Goal: Task Accomplishment & Management: Use online tool/utility

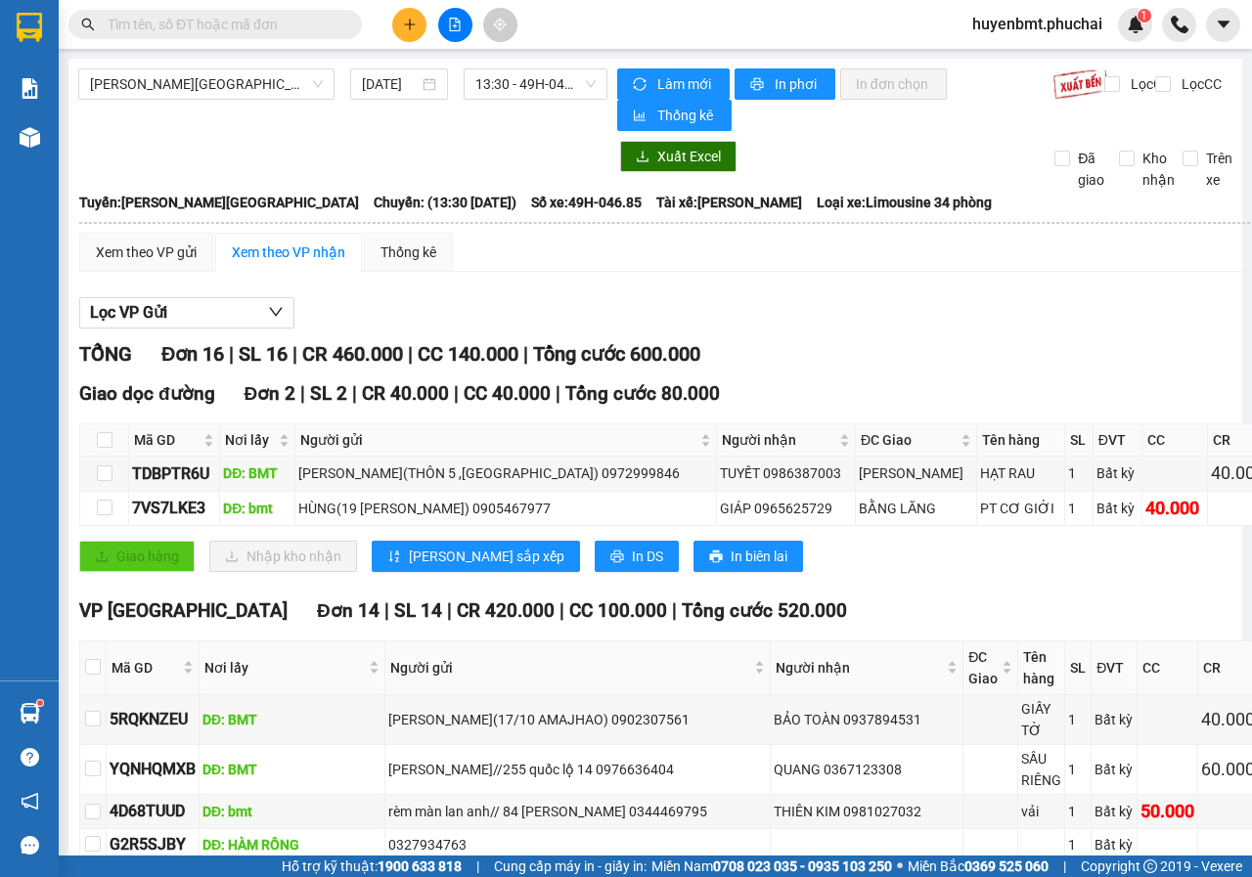
click at [796, 354] on div "TỔNG Đơn 16 | SL 16 | CR 460.000 | CC 140.000 | Tổng cước 600.000" at bounding box center [713, 354] width 1269 height 30
click at [411, 19] on icon "plus" at bounding box center [410, 25] width 14 height 14
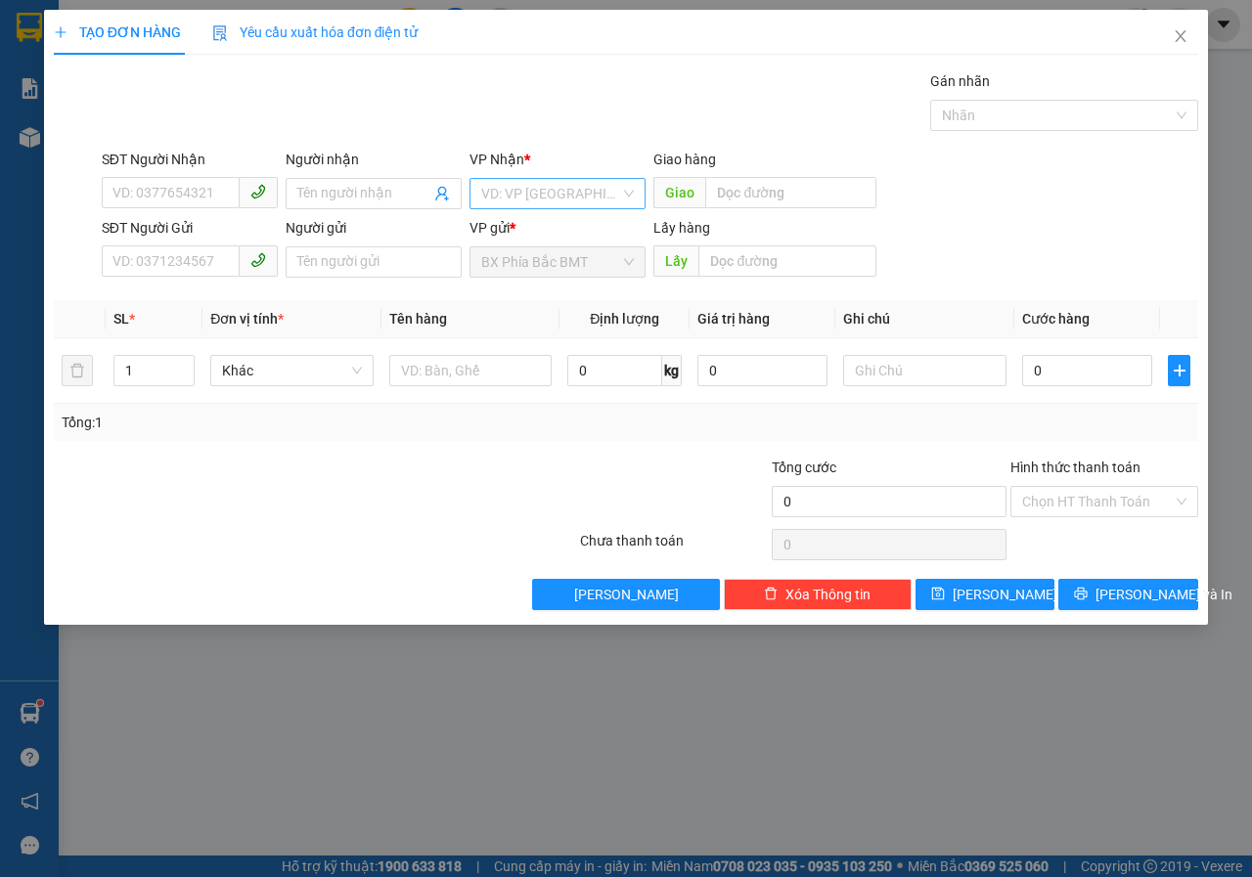
click at [541, 187] on input "search" at bounding box center [550, 193] width 139 height 29
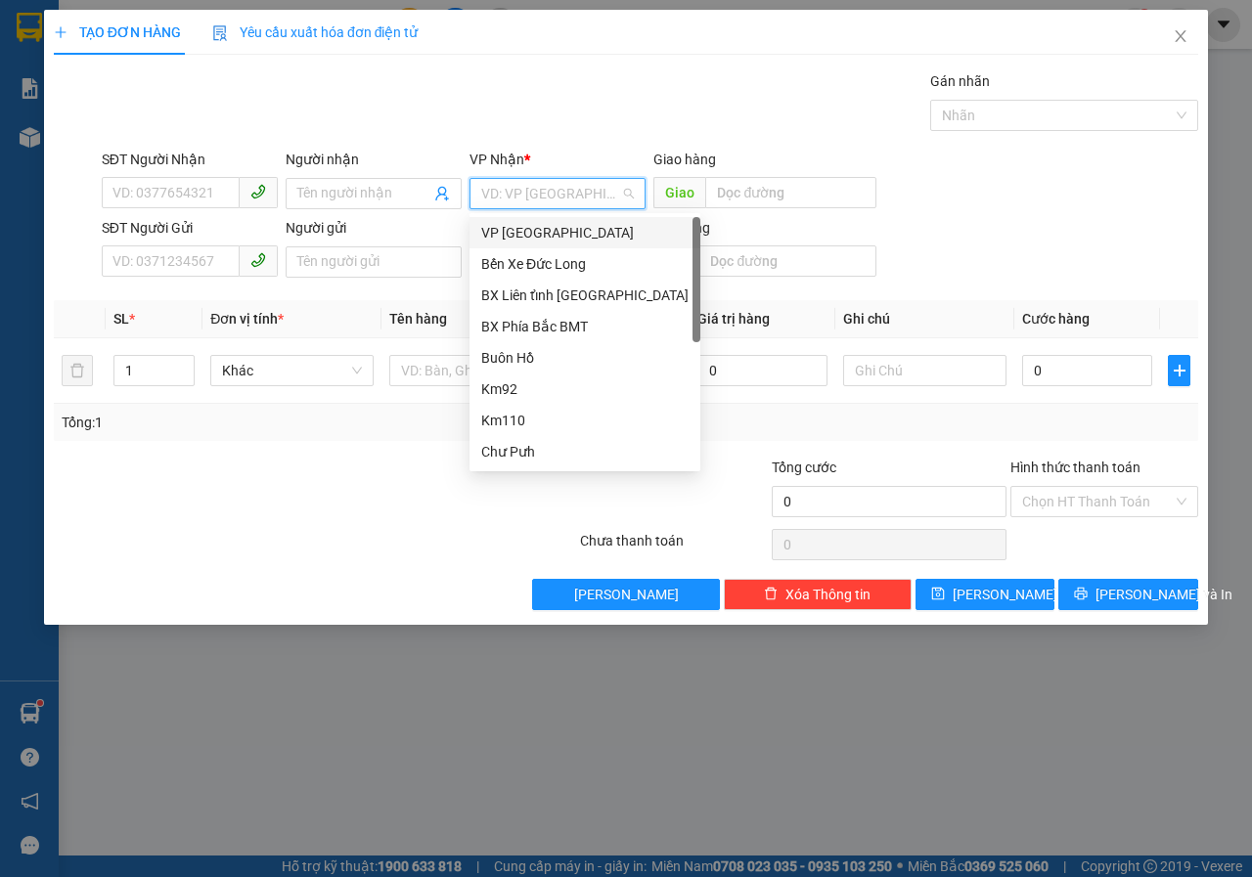
click at [522, 225] on div "VP Đà Lạt" at bounding box center [584, 233] width 207 height 22
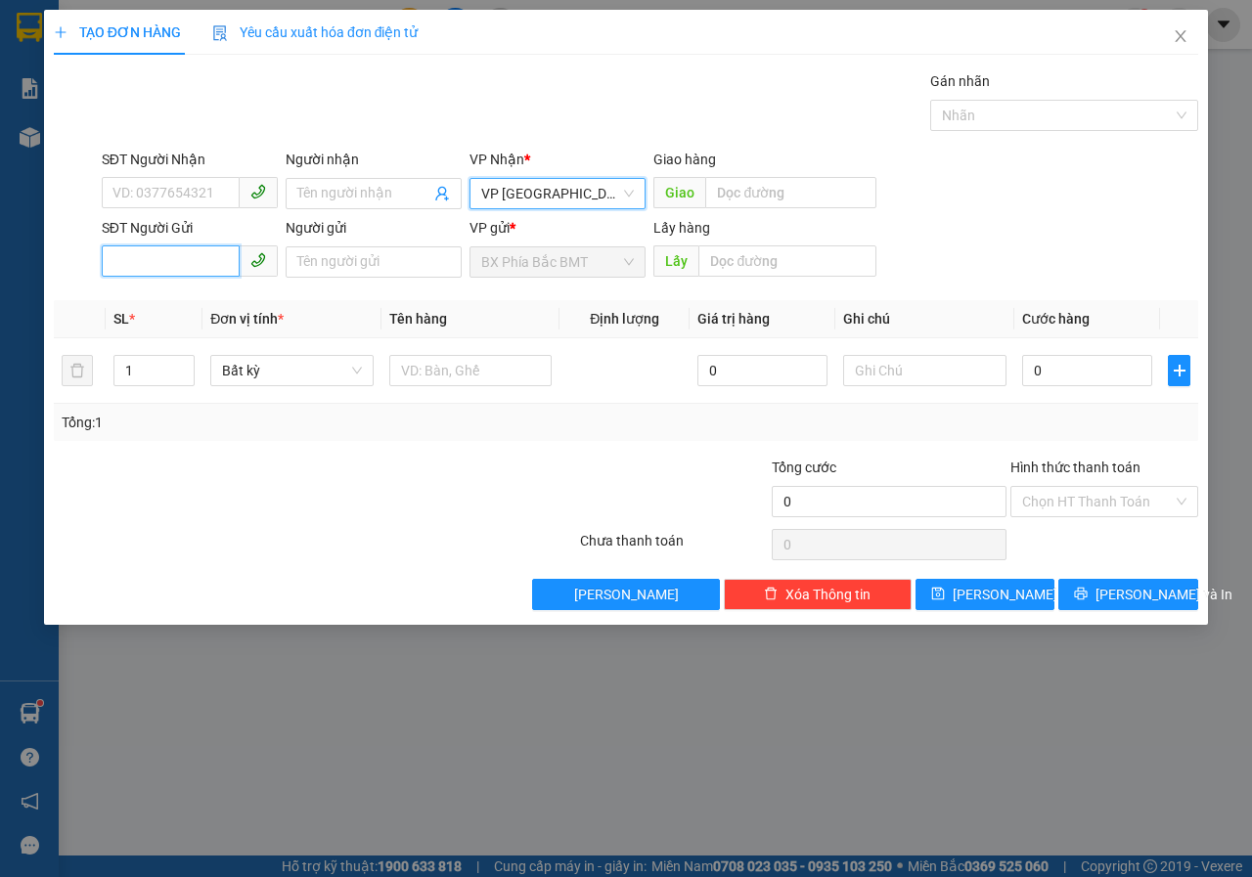
click at [172, 265] on input "SĐT Người Gửi" at bounding box center [171, 260] width 138 height 31
type input "0889215951"
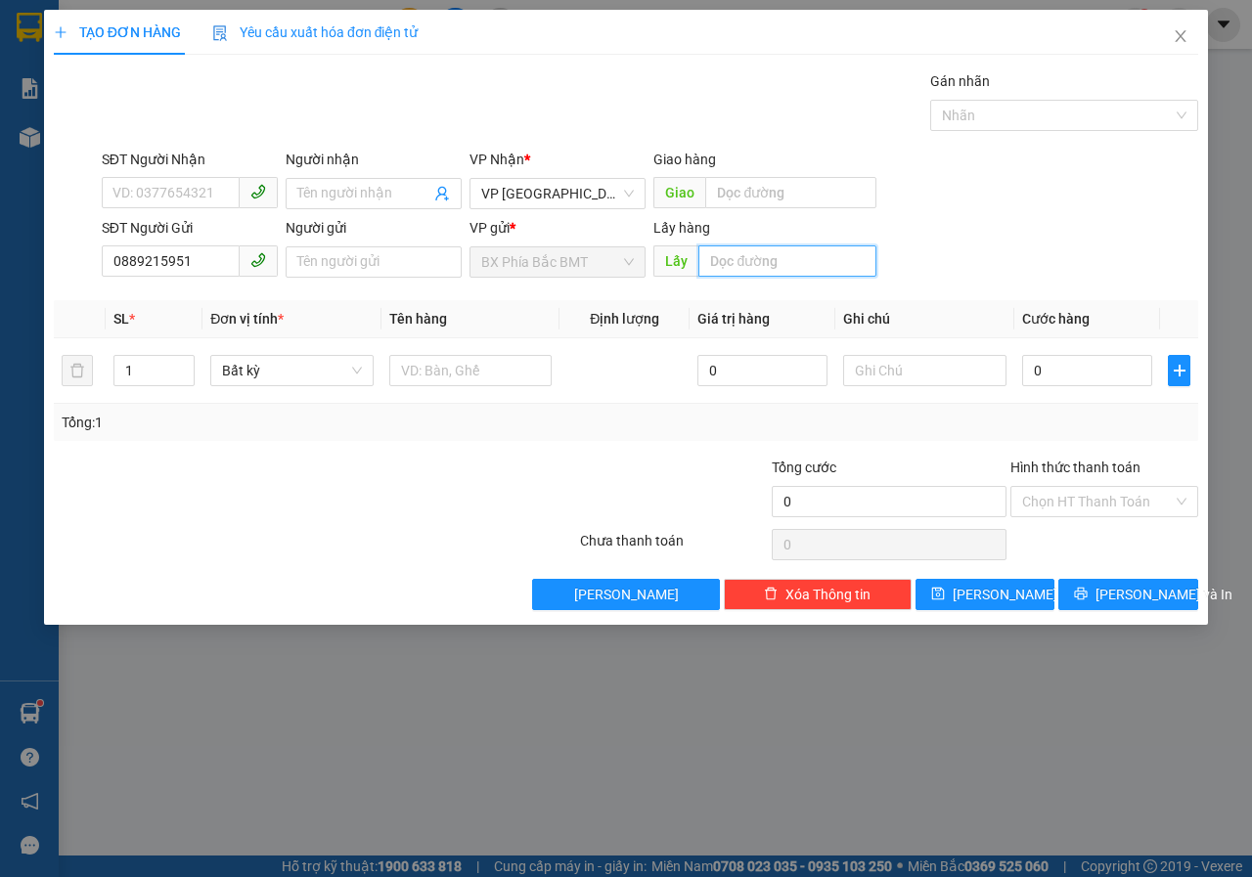
click at [747, 268] on input "text" at bounding box center [786, 260] width 177 height 31
type input "KM82"
click at [992, 591] on span "Lưu" at bounding box center [1005, 595] width 105 height 22
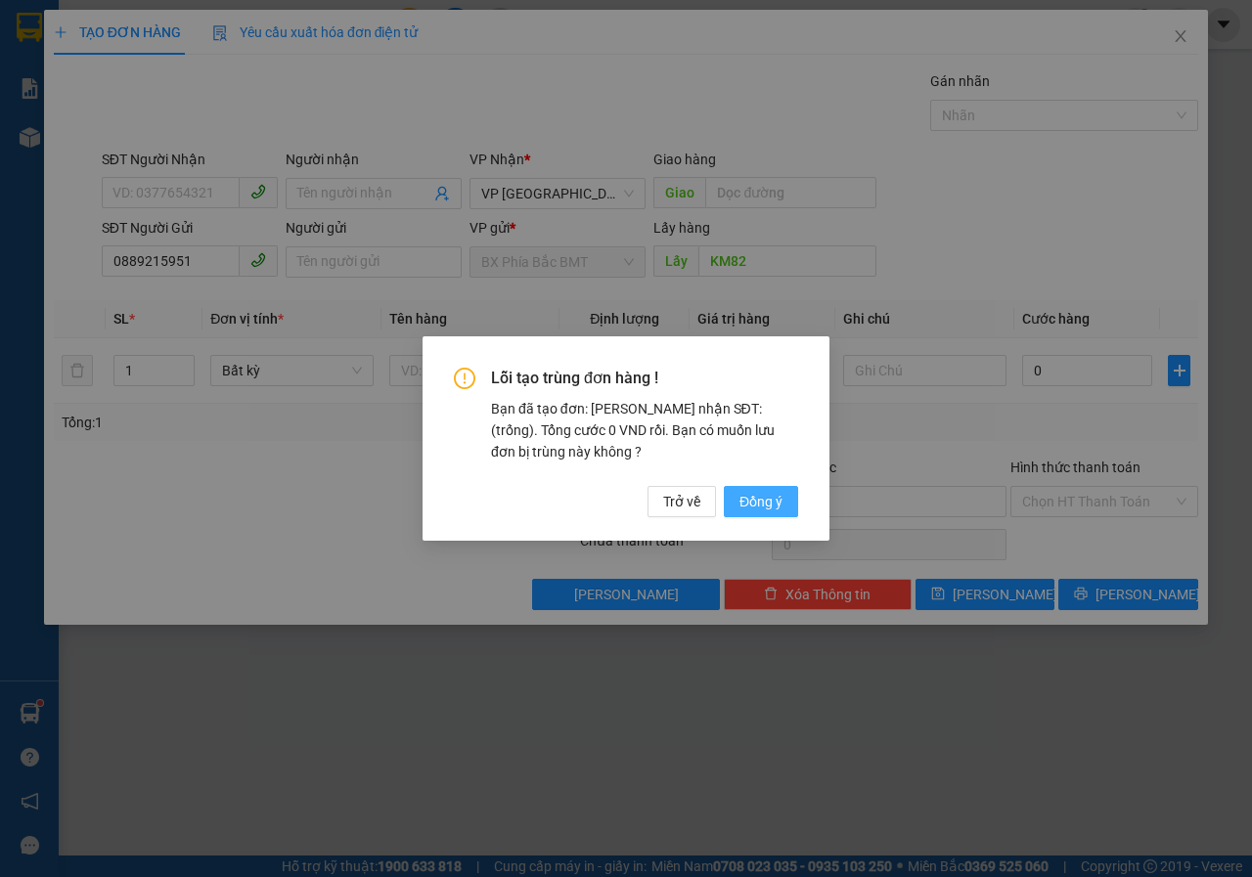
click at [763, 496] on span "Đồng ý" at bounding box center [760, 502] width 43 height 22
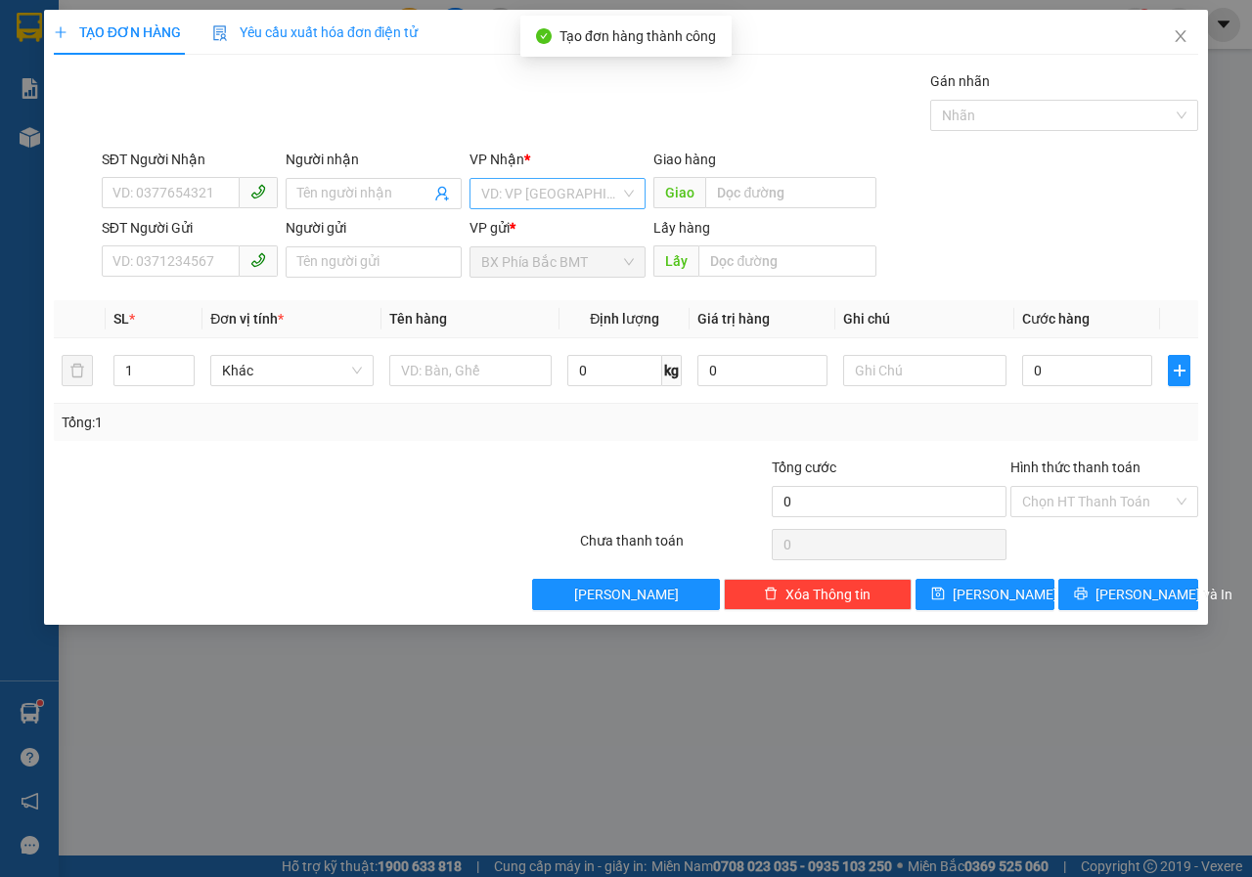
click at [543, 202] on input "search" at bounding box center [550, 193] width 139 height 29
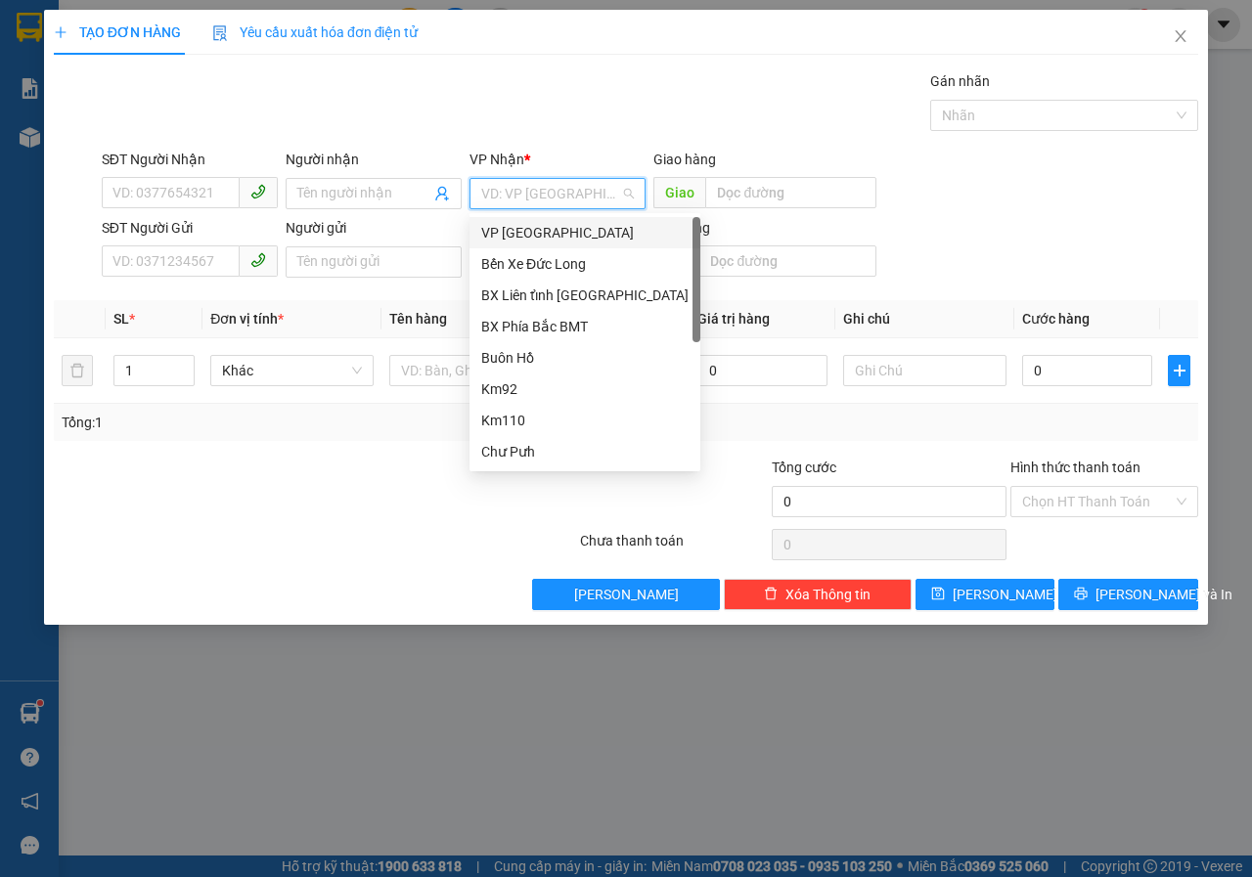
click at [515, 233] on div "VP Đà Lạt" at bounding box center [584, 233] width 207 height 22
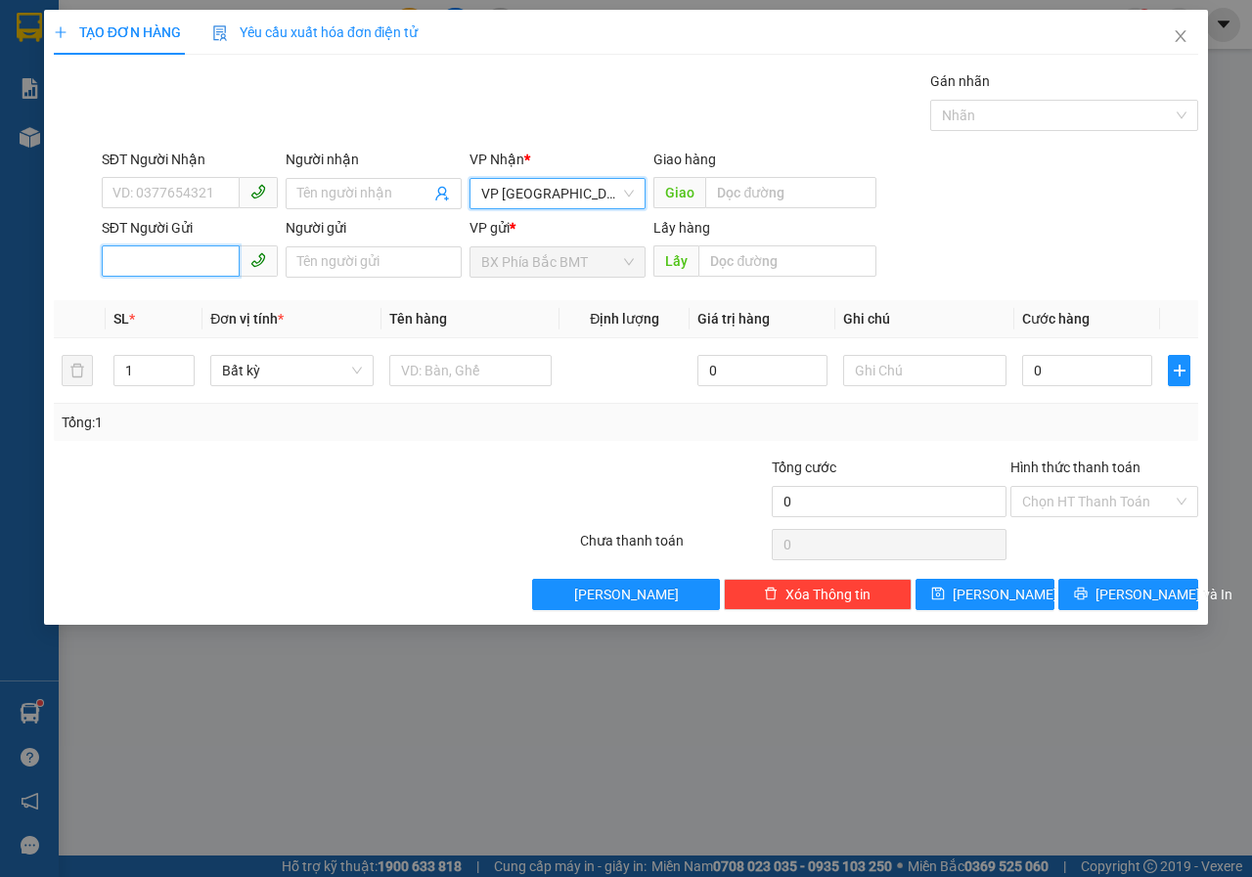
click at [156, 252] on input "SĐT Người Gửi" at bounding box center [171, 260] width 138 height 31
type input "0986808228"
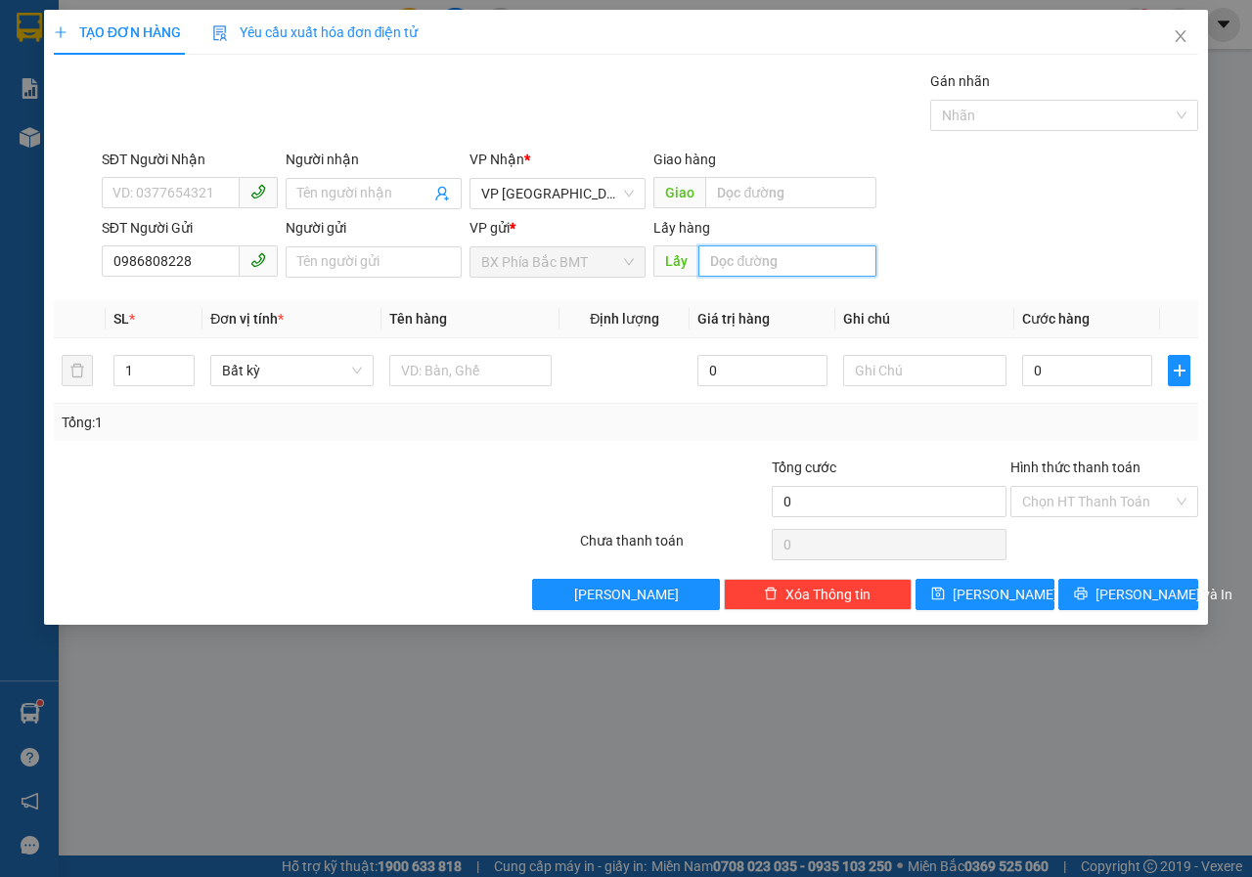
click at [741, 270] on input "text" at bounding box center [786, 260] width 177 height 31
type input "CHƯ SÊ"
click at [1009, 599] on button "Lưu" at bounding box center [985, 594] width 140 height 31
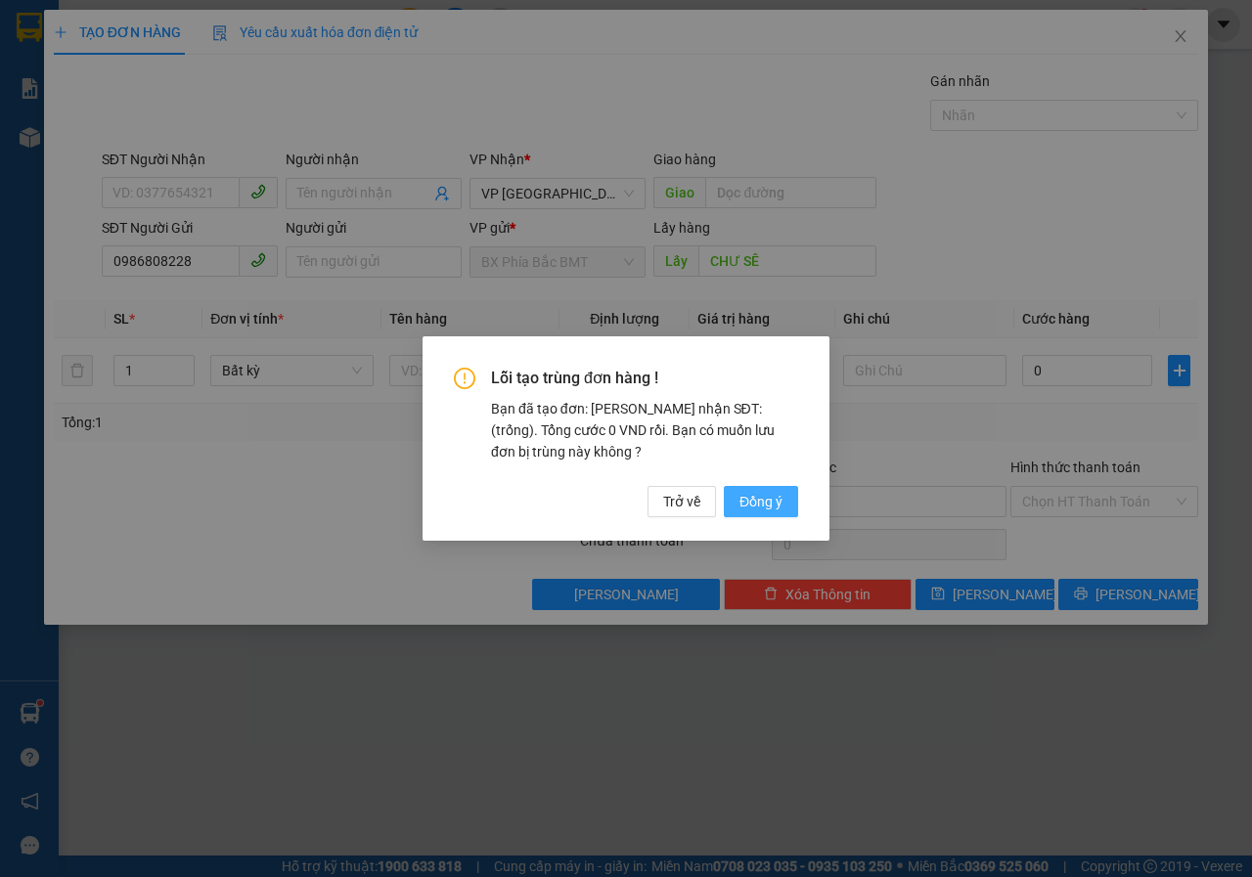
click at [772, 499] on span "Đồng ý" at bounding box center [760, 502] width 43 height 22
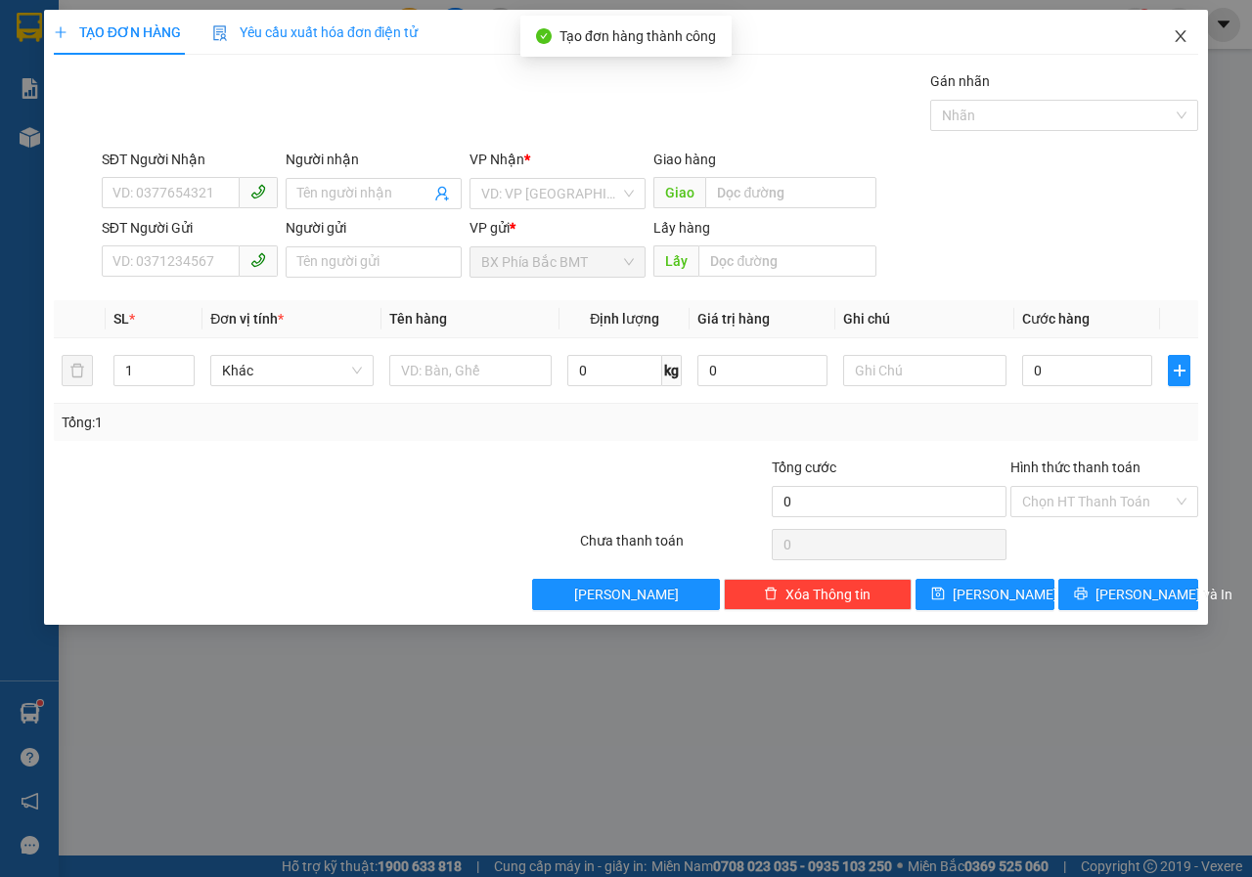
click at [1178, 35] on icon "close" at bounding box center [1181, 36] width 16 height 16
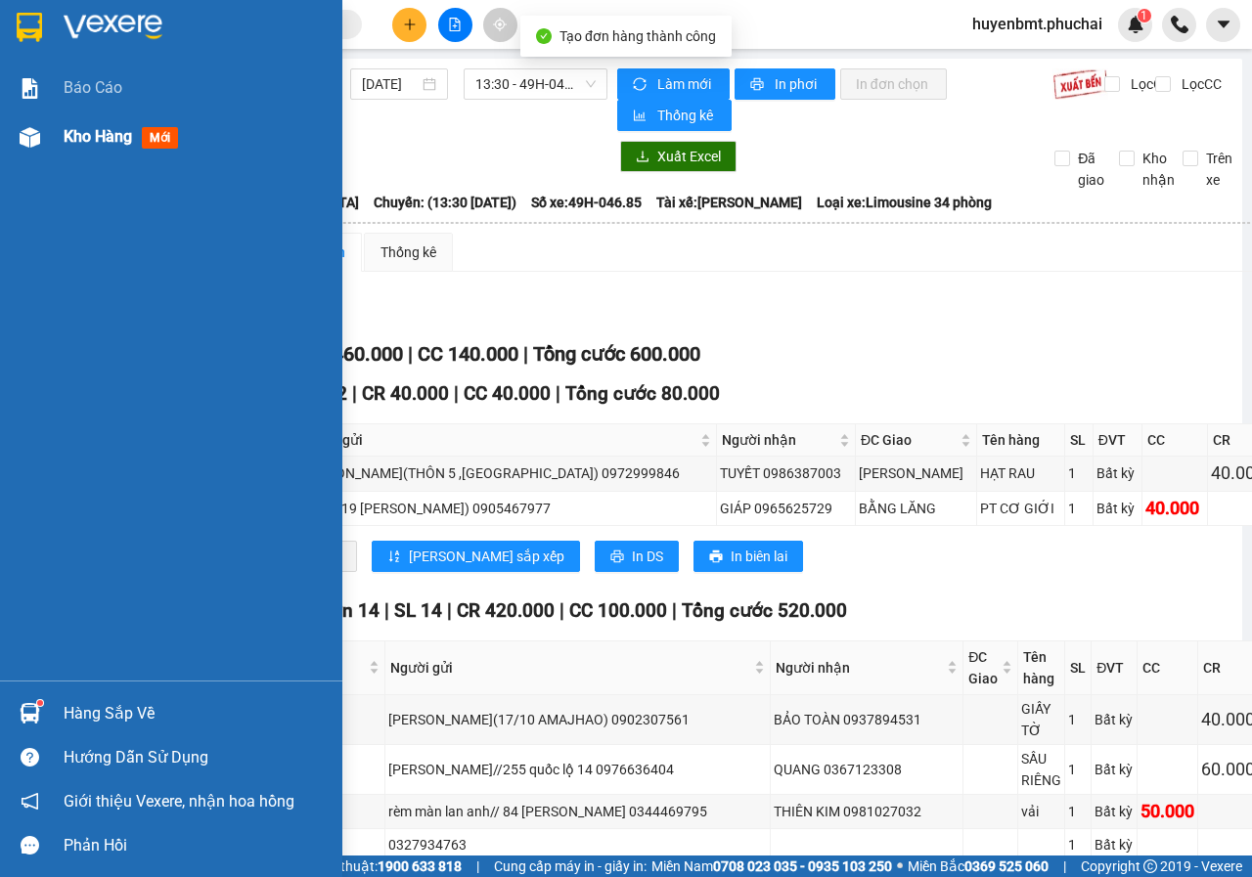
click at [43, 136] on div at bounding box center [30, 137] width 34 height 34
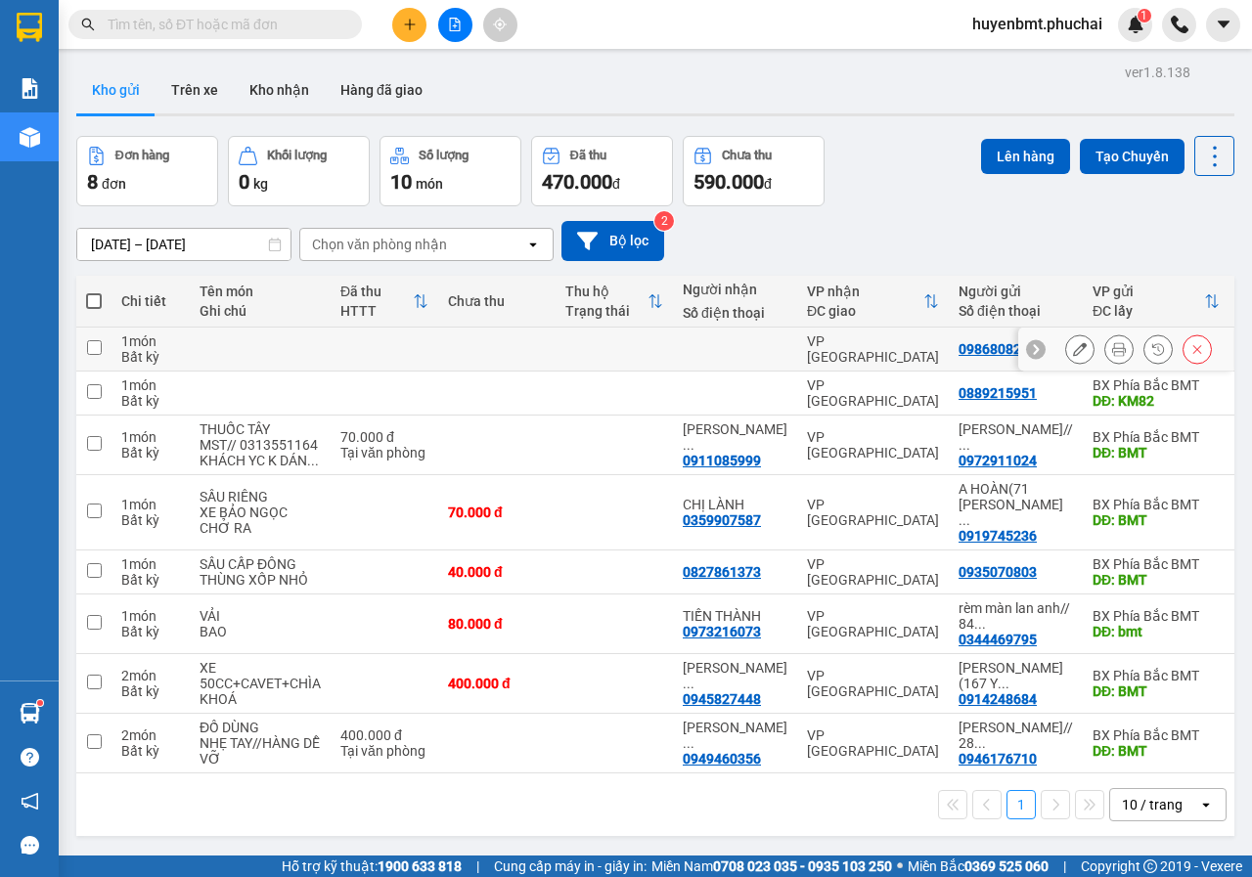
click at [89, 343] on input "checkbox" at bounding box center [94, 347] width 15 height 15
checkbox input "true"
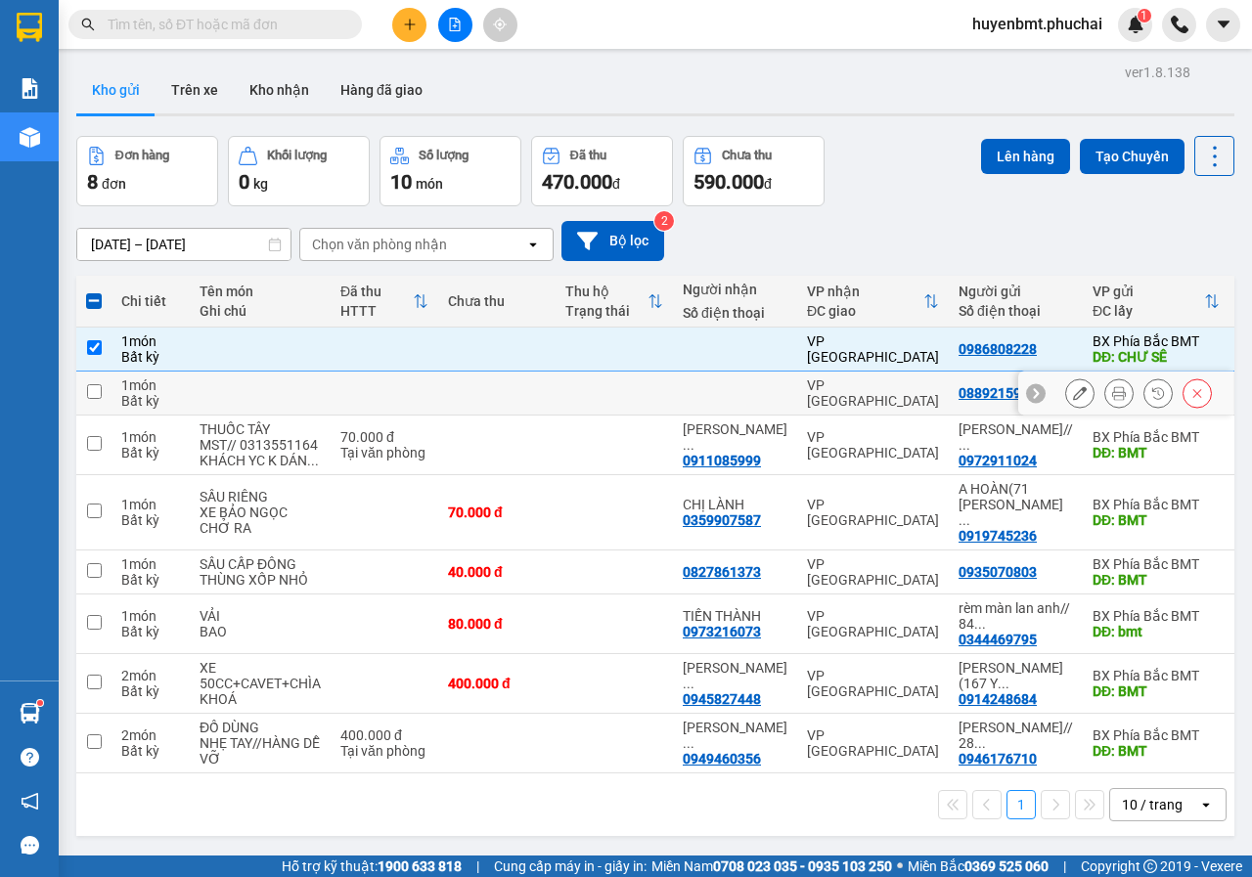
click at [94, 390] on input "checkbox" at bounding box center [94, 391] width 15 height 15
checkbox input "true"
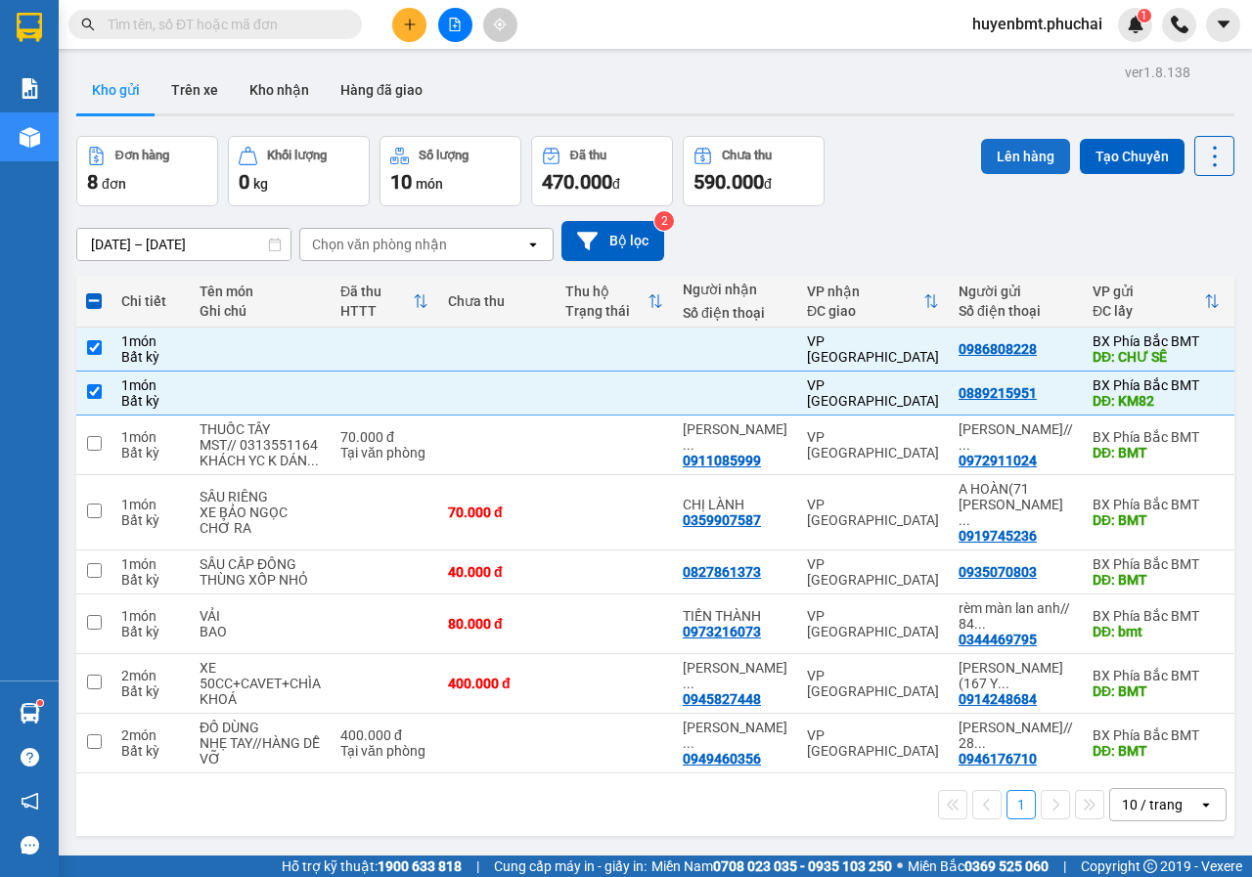
click at [1021, 160] on button "Lên hàng" at bounding box center [1025, 156] width 89 height 35
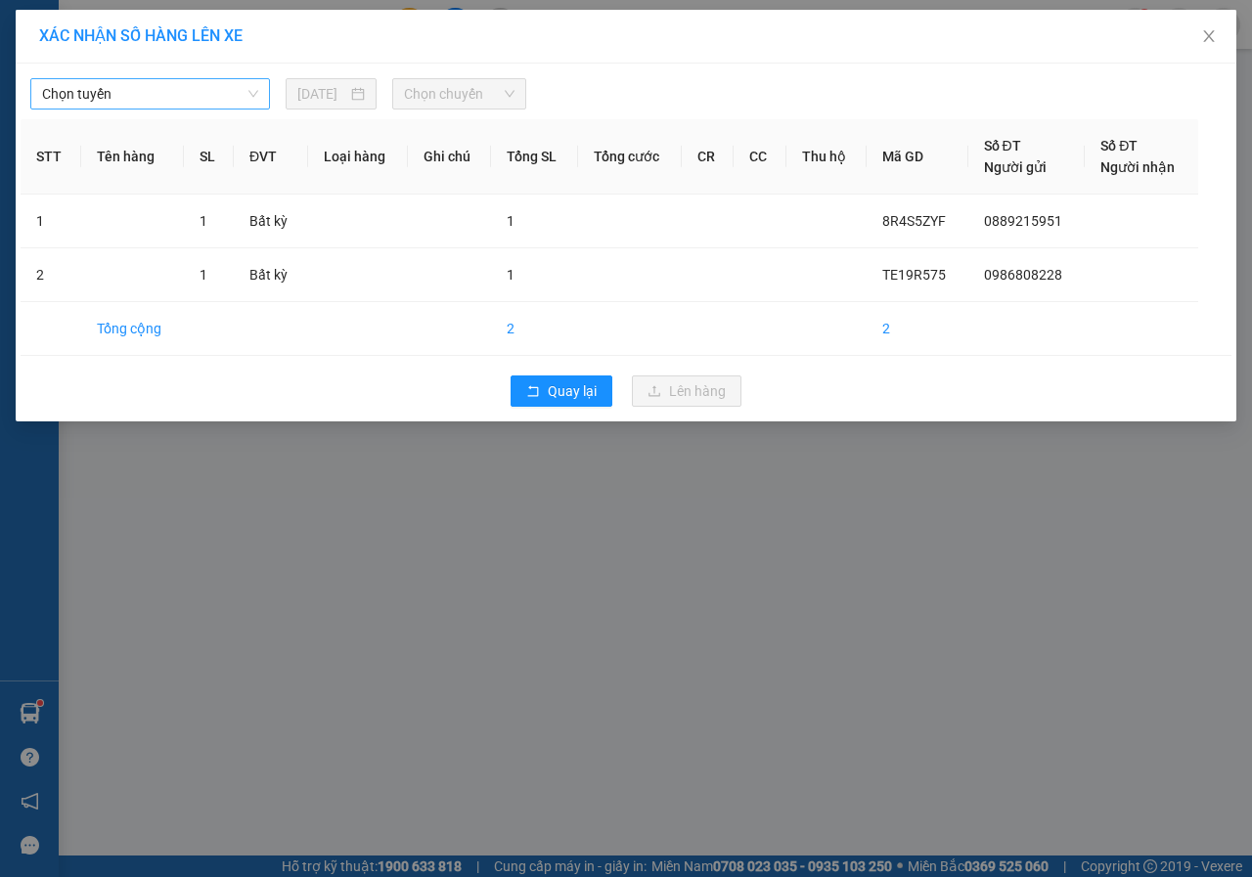
click at [121, 93] on span "Chọn tuyến" at bounding box center [150, 93] width 216 height 29
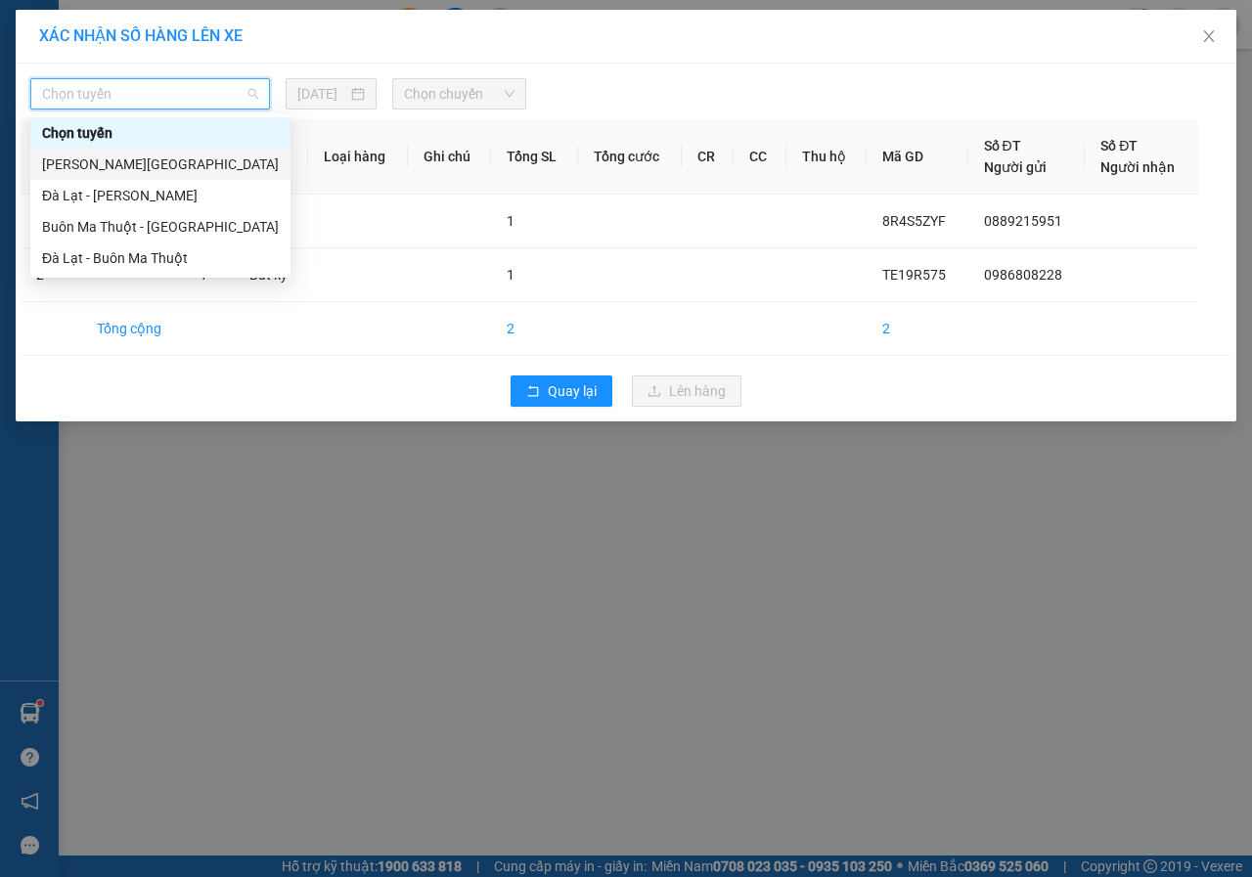
click at [67, 166] on div "Gia Lai - Đà Lạt" at bounding box center [160, 165] width 237 height 22
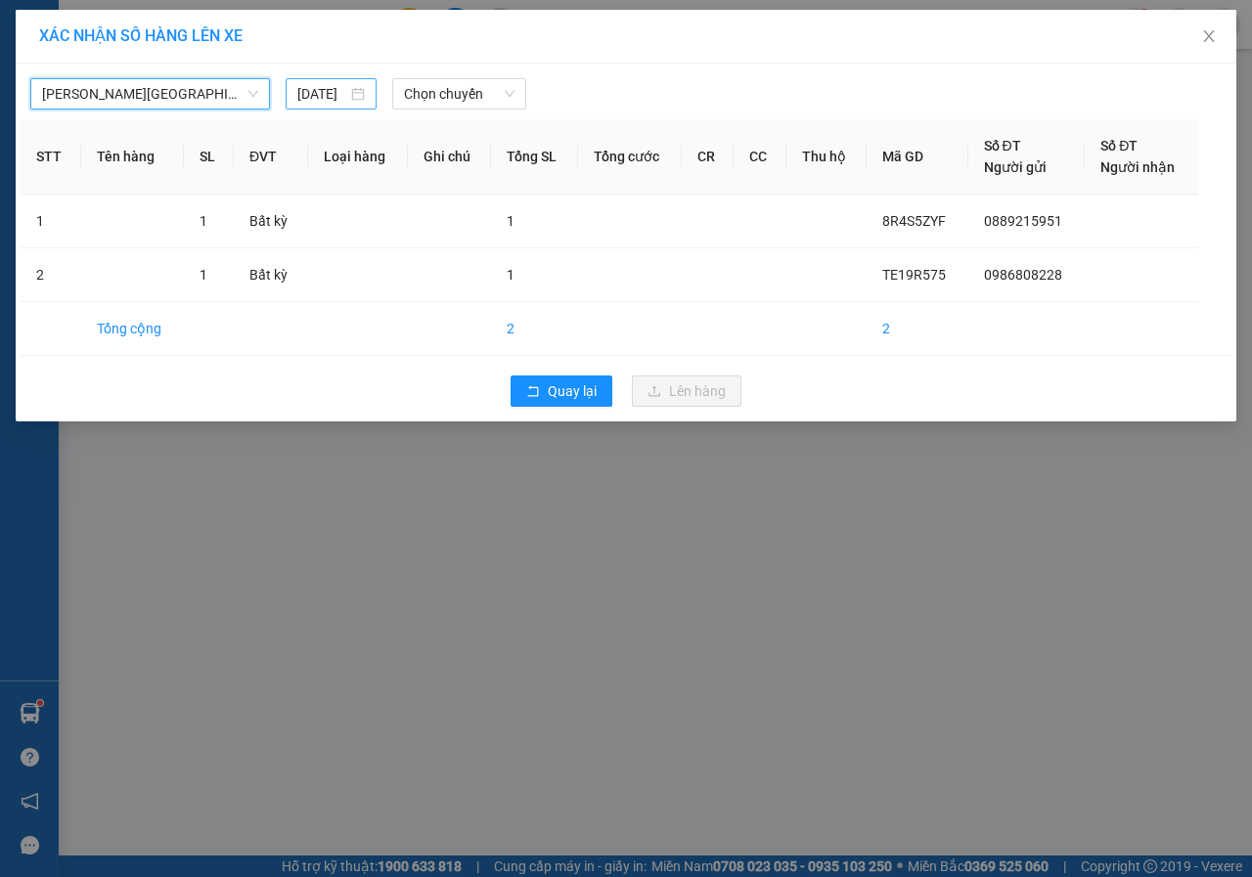
click at [334, 91] on input "13/08/2025" at bounding box center [322, 94] width 50 height 22
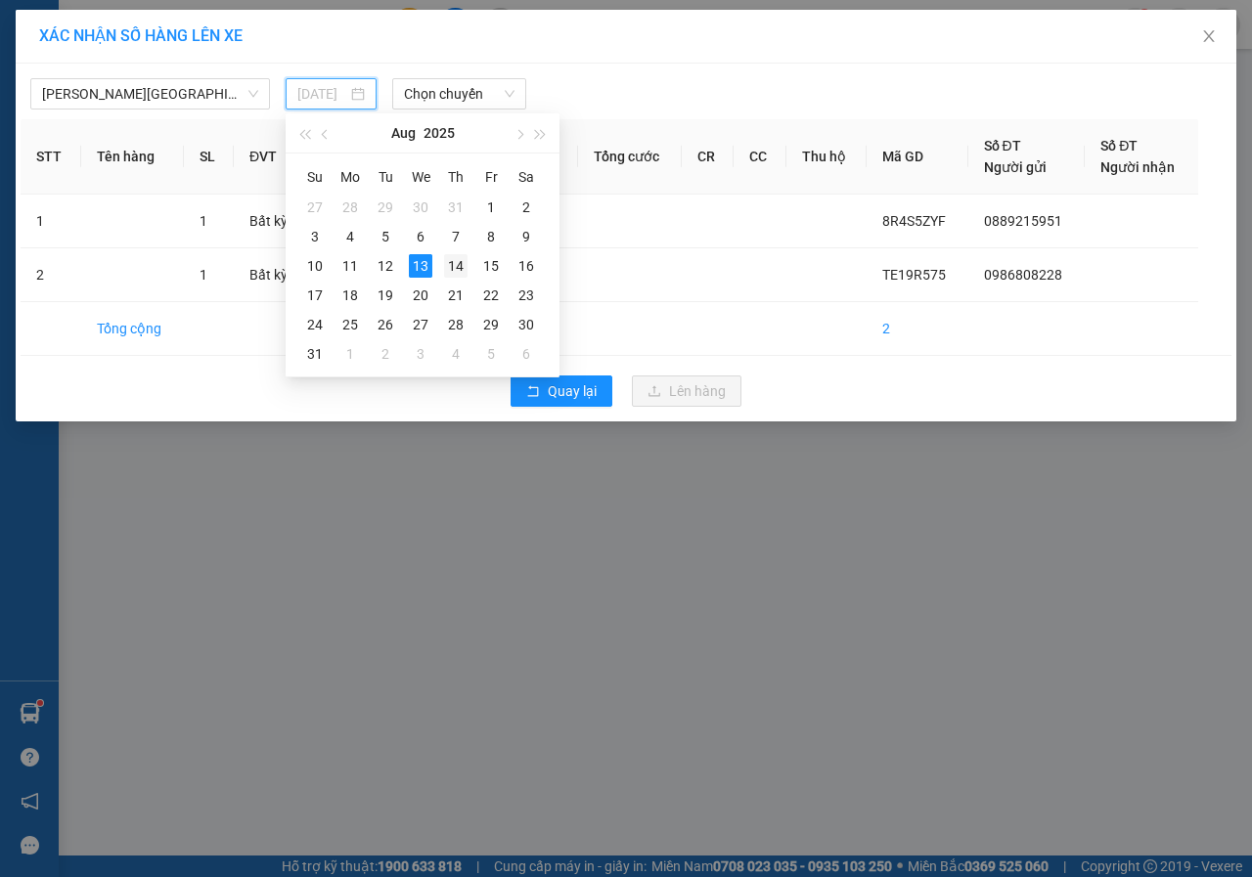
click at [451, 266] on div "14" at bounding box center [455, 265] width 23 height 23
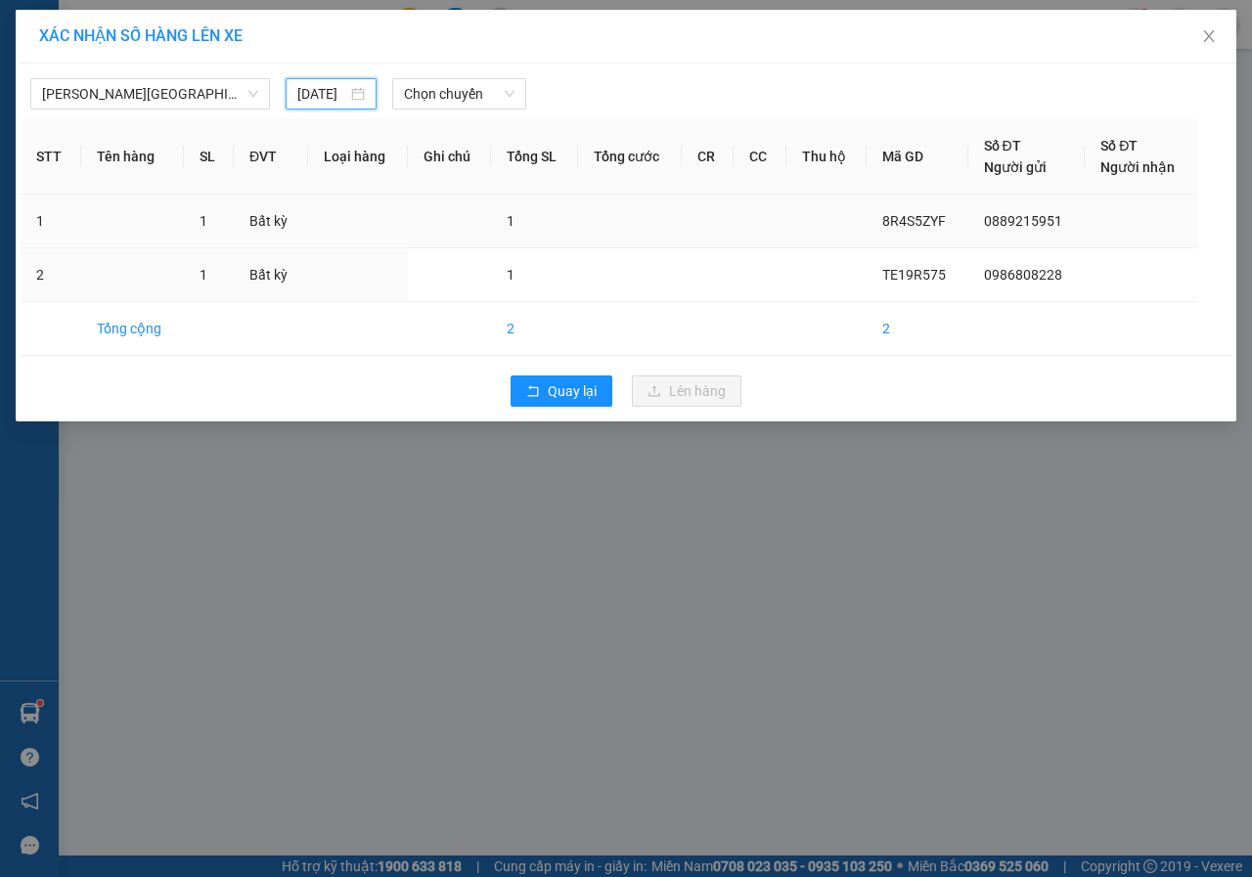
type input "14/08/2025"
click at [426, 99] on span "Chọn chuyến" at bounding box center [459, 93] width 110 height 29
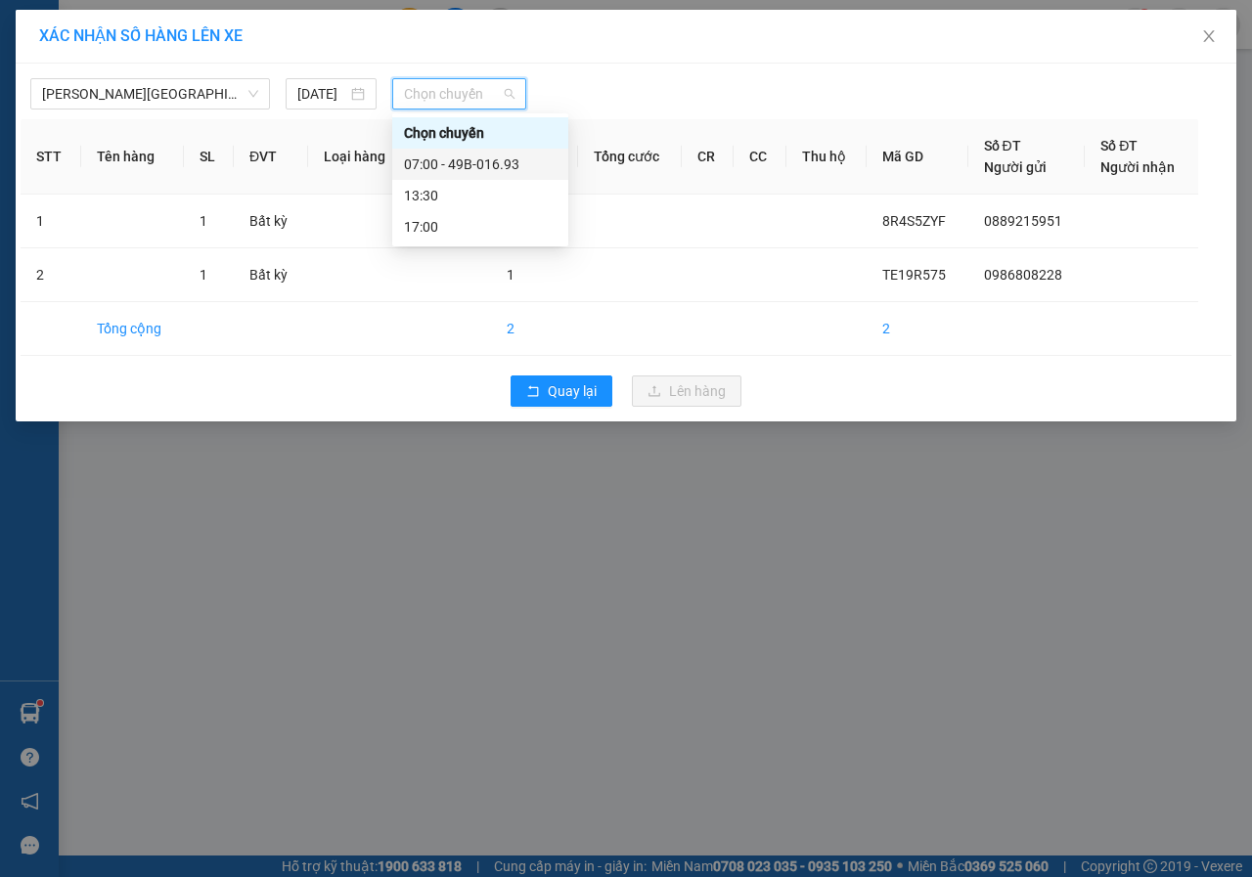
click at [449, 166] on div "07:00 - 49B-016.93" at bounding box center [480, 165] width 153 height 22
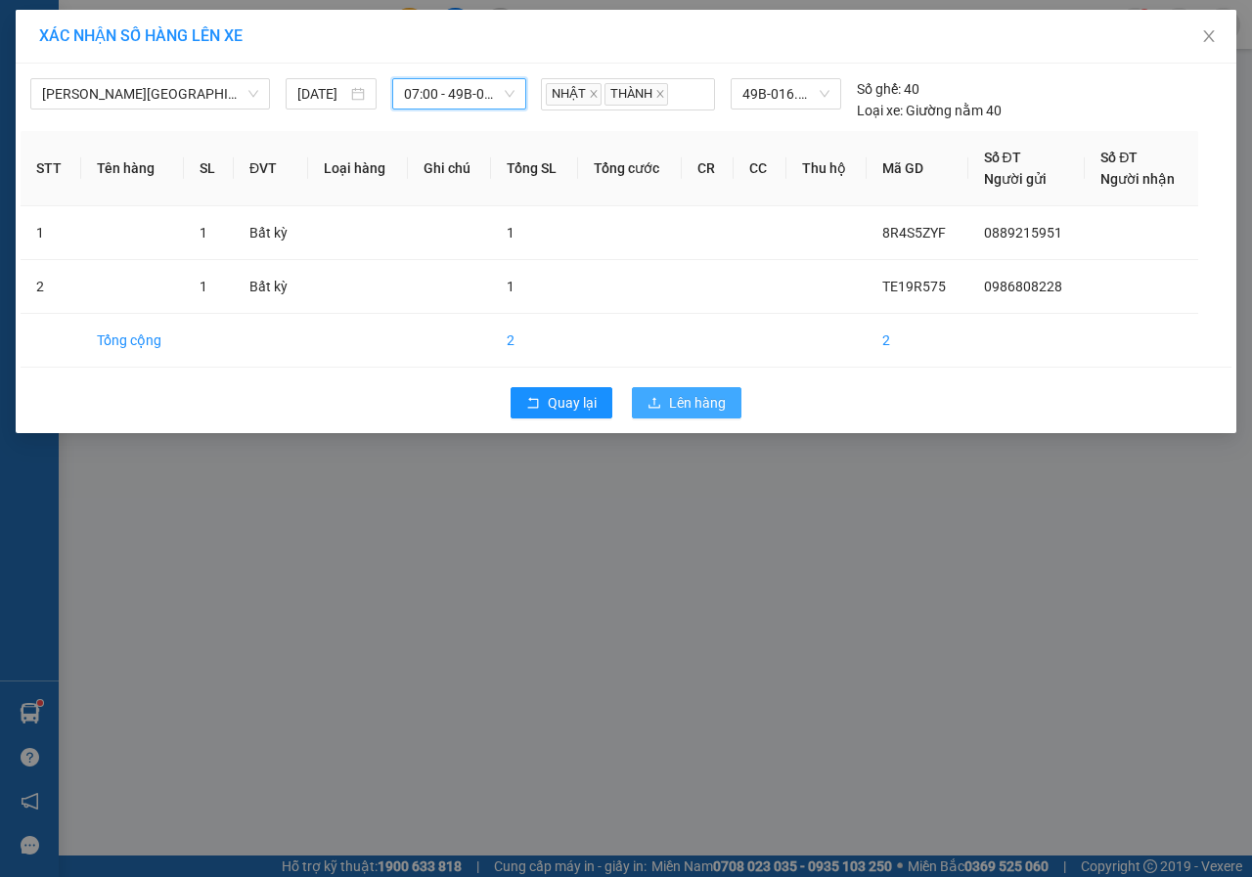
click at [690, 390] on button "Lên hàng" at bounding box center [687, 402] width 110 height 31
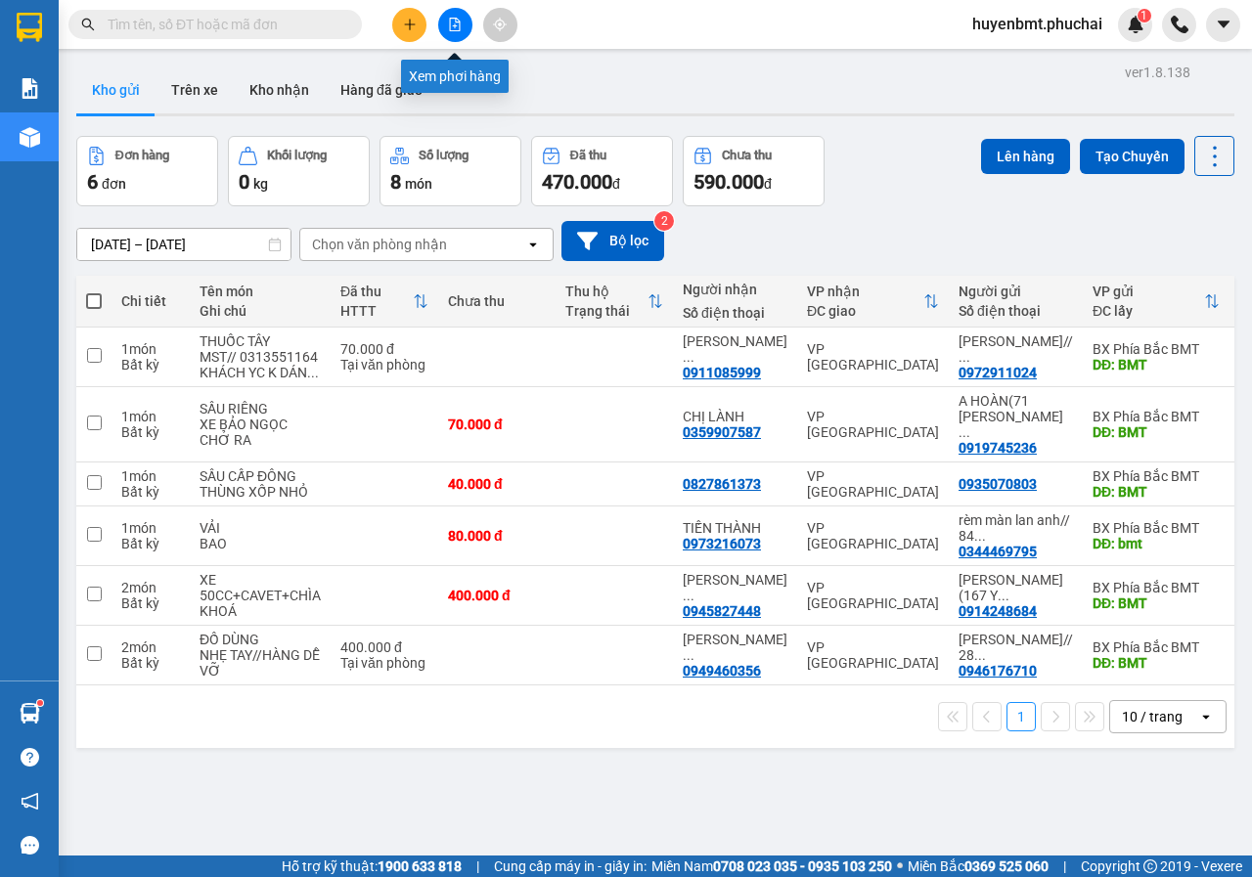
click at [454, 31] on button at bounding box center [455, 25] width 34 height 34
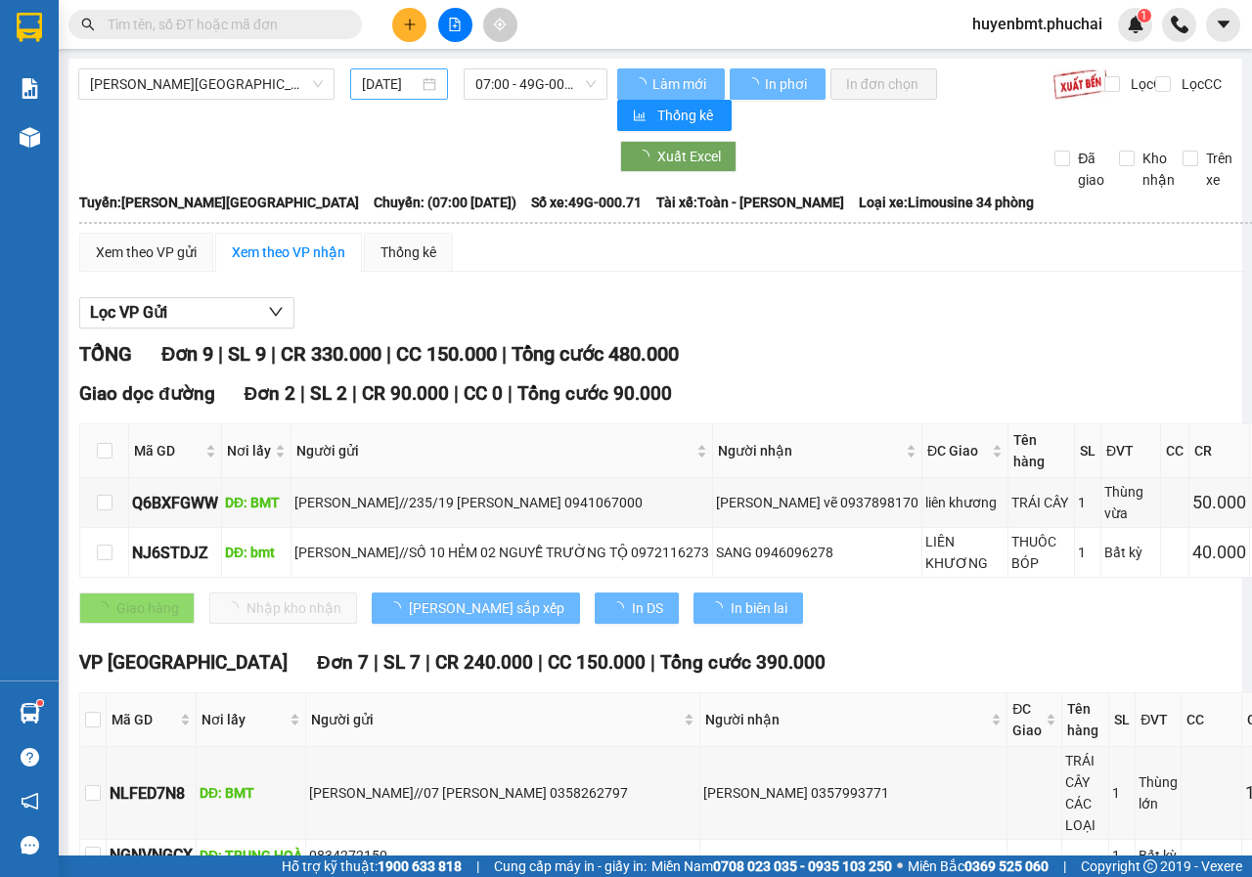
click at [391, 83] on input "13/08/2025" at bounding box center [390, 84] width 57 height 22
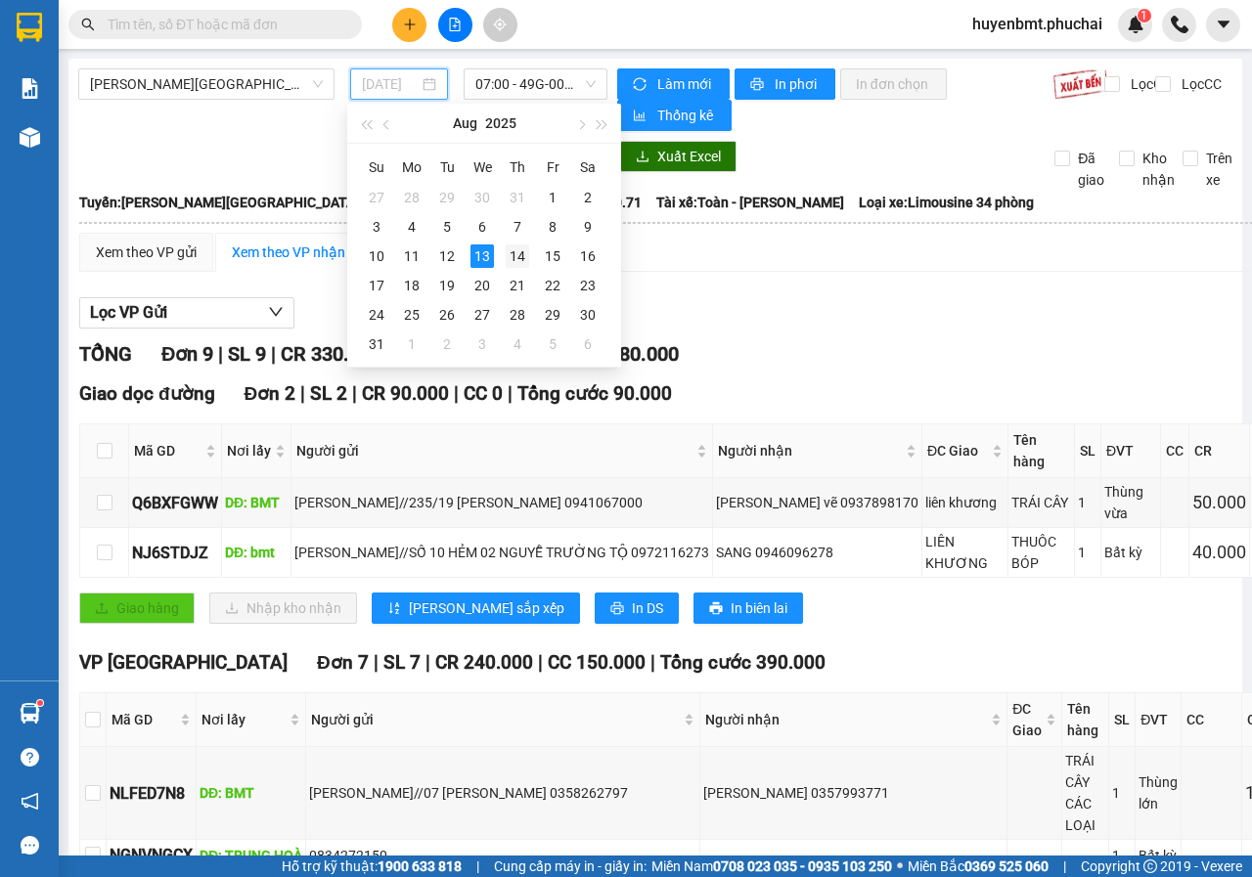
click at [509, 258] on div "14" at bounding box center [517, 256] width 23 height 23
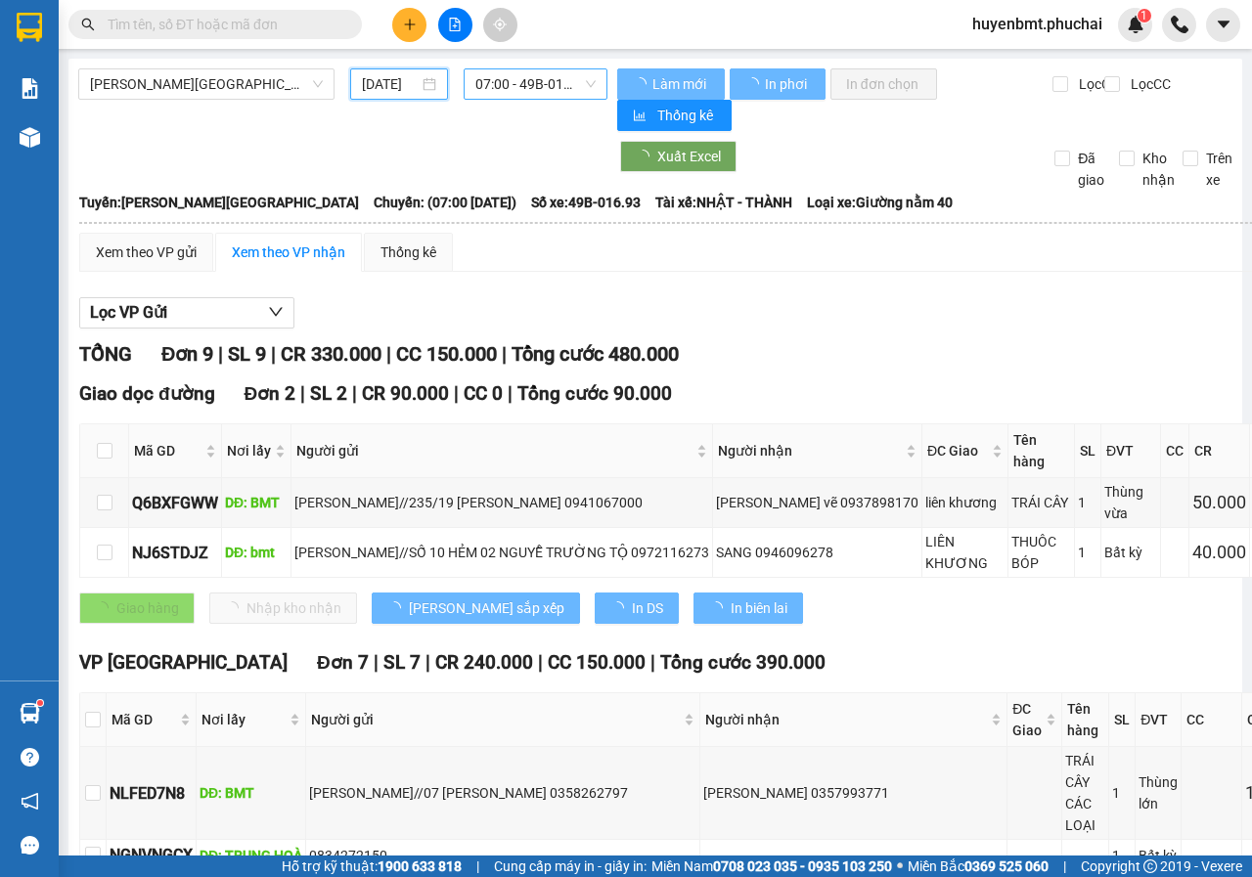
type input "14/08/2025"
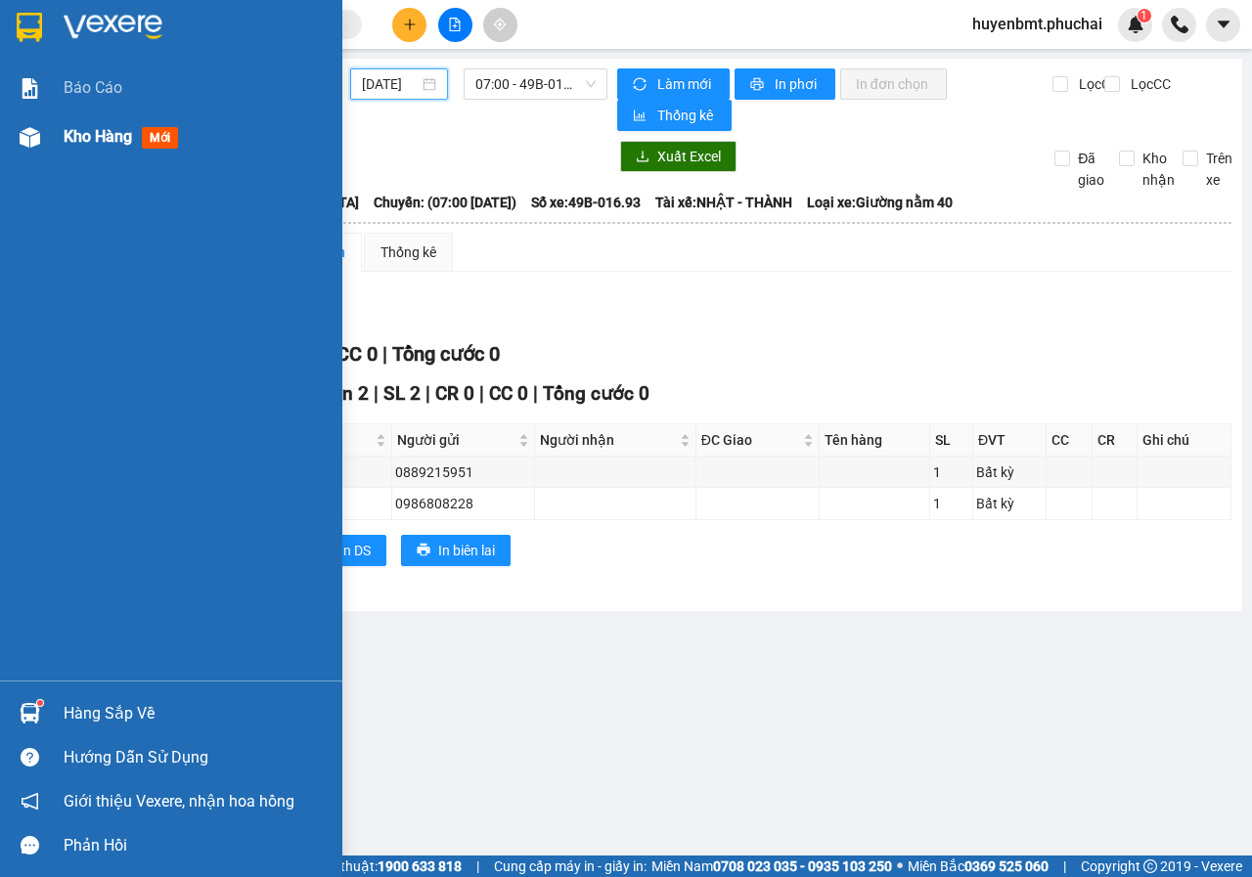
click at [71, 124] on div "Kho hàng mới" at bounding box center [125, 136] width 122 height 24
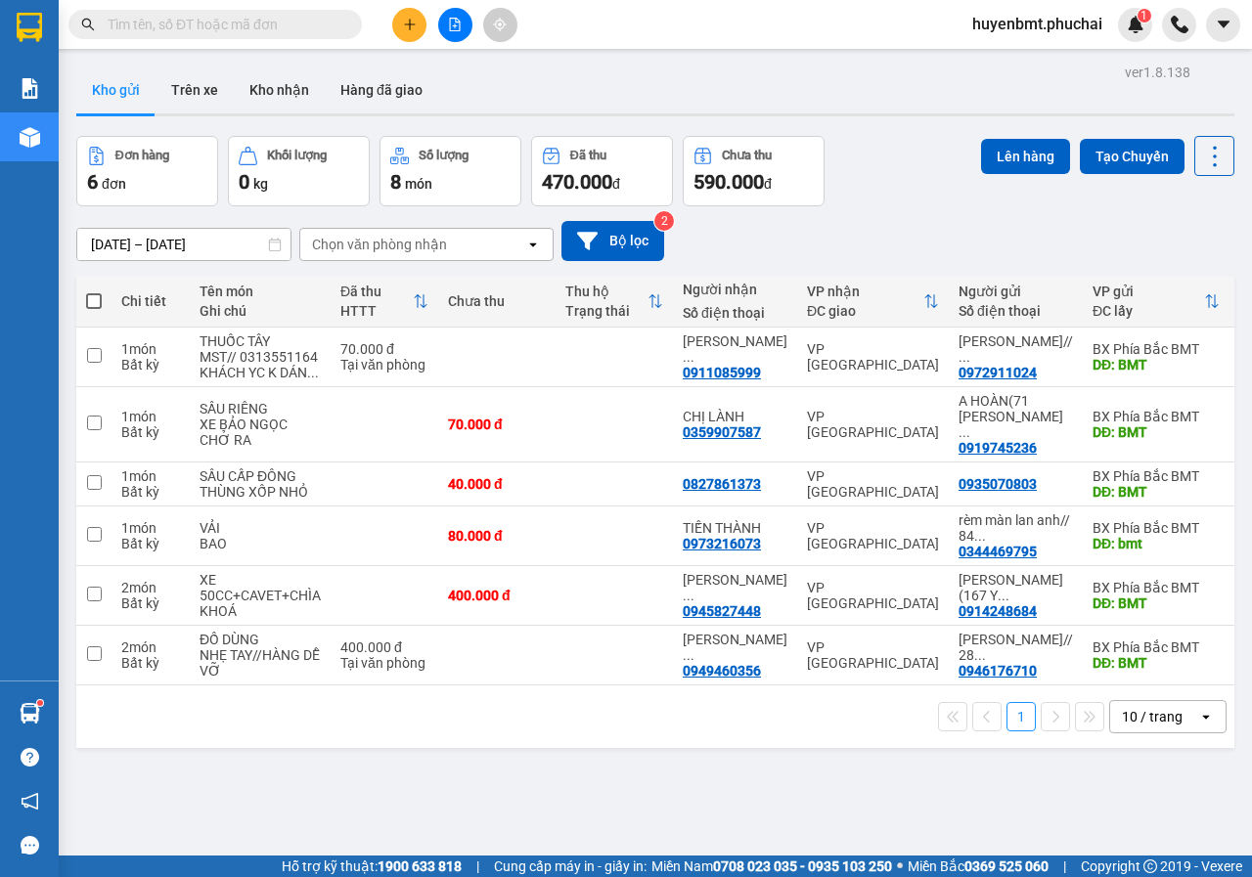
click at [88, 304] on span at bounding box center [94, 301] width 16 height 16
click at [94, 291] on input "checkbox" at bounding box center [94, 291] width 0 height 0
checkbox input "true"
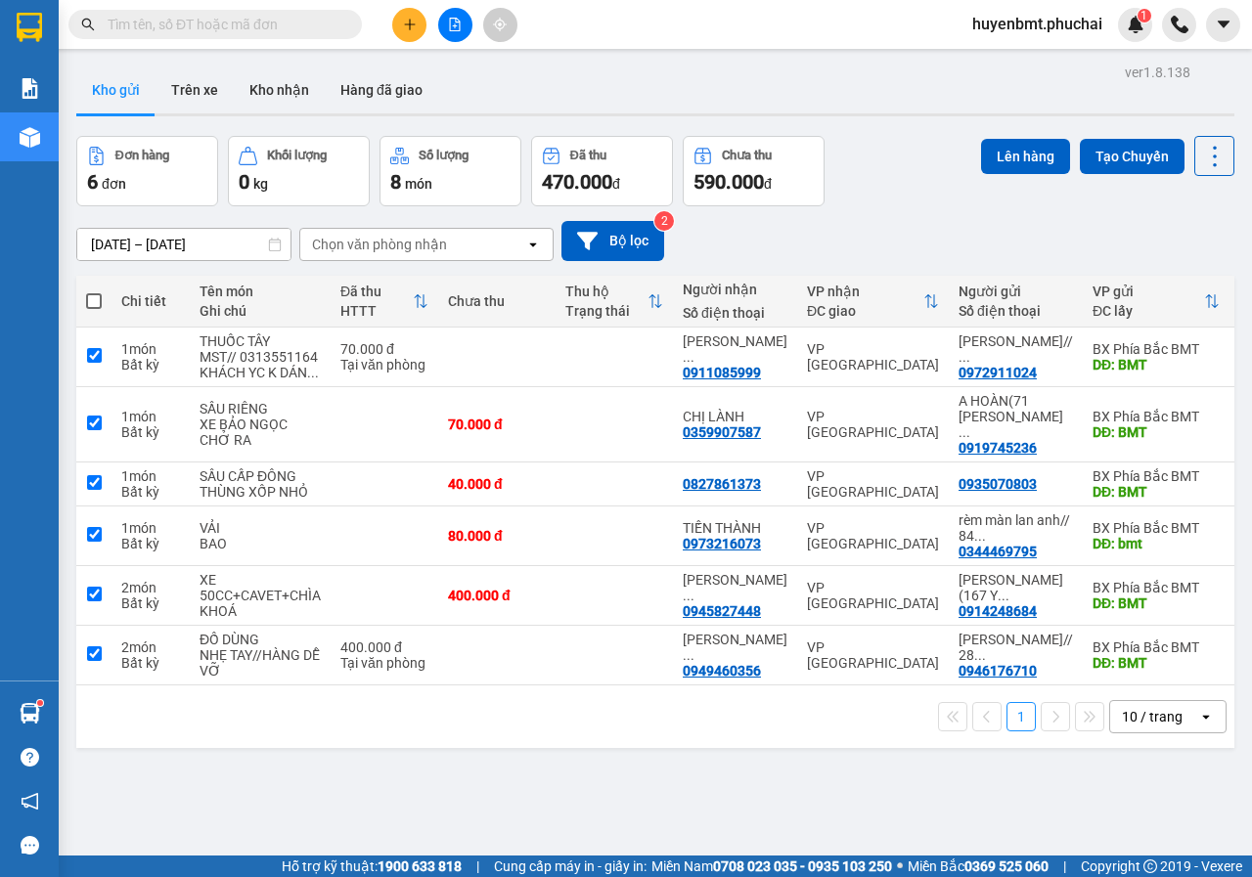
checkbox input "true"
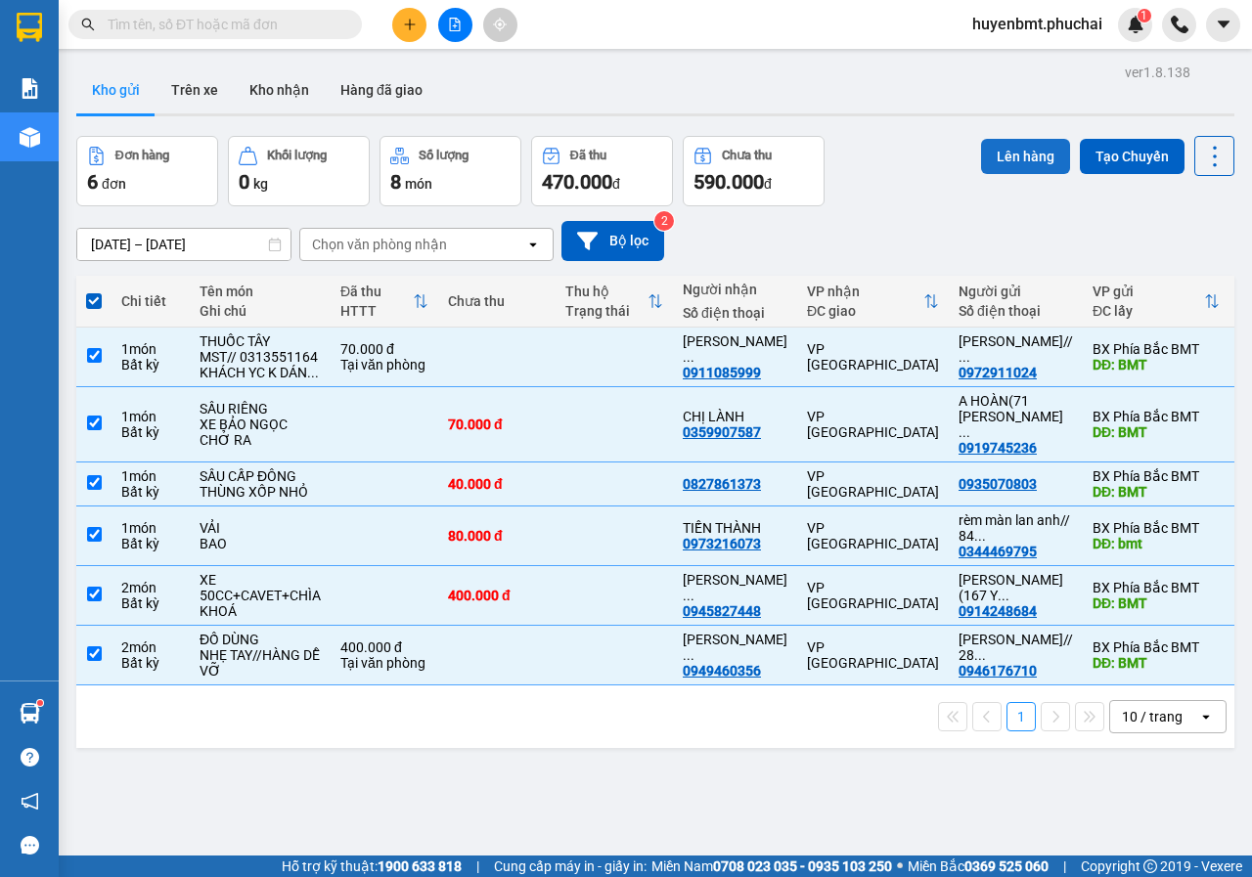
click at [991, 161] on button "Lên hàng" at bounding box center [1025, 156] width 89 height 35
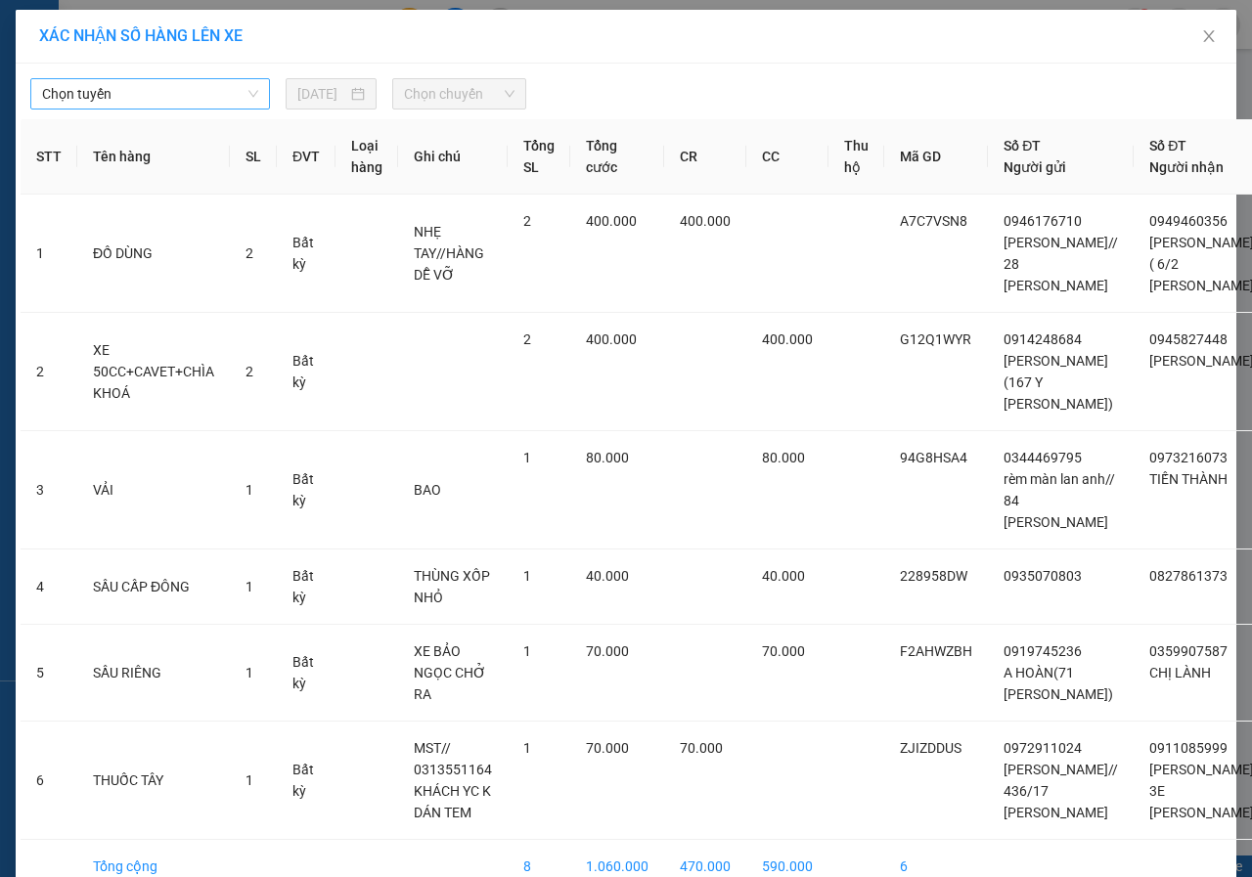
click at [151, 90] on span "Chọn tuyến" at bounding box center [150, 93] width 216 height 29
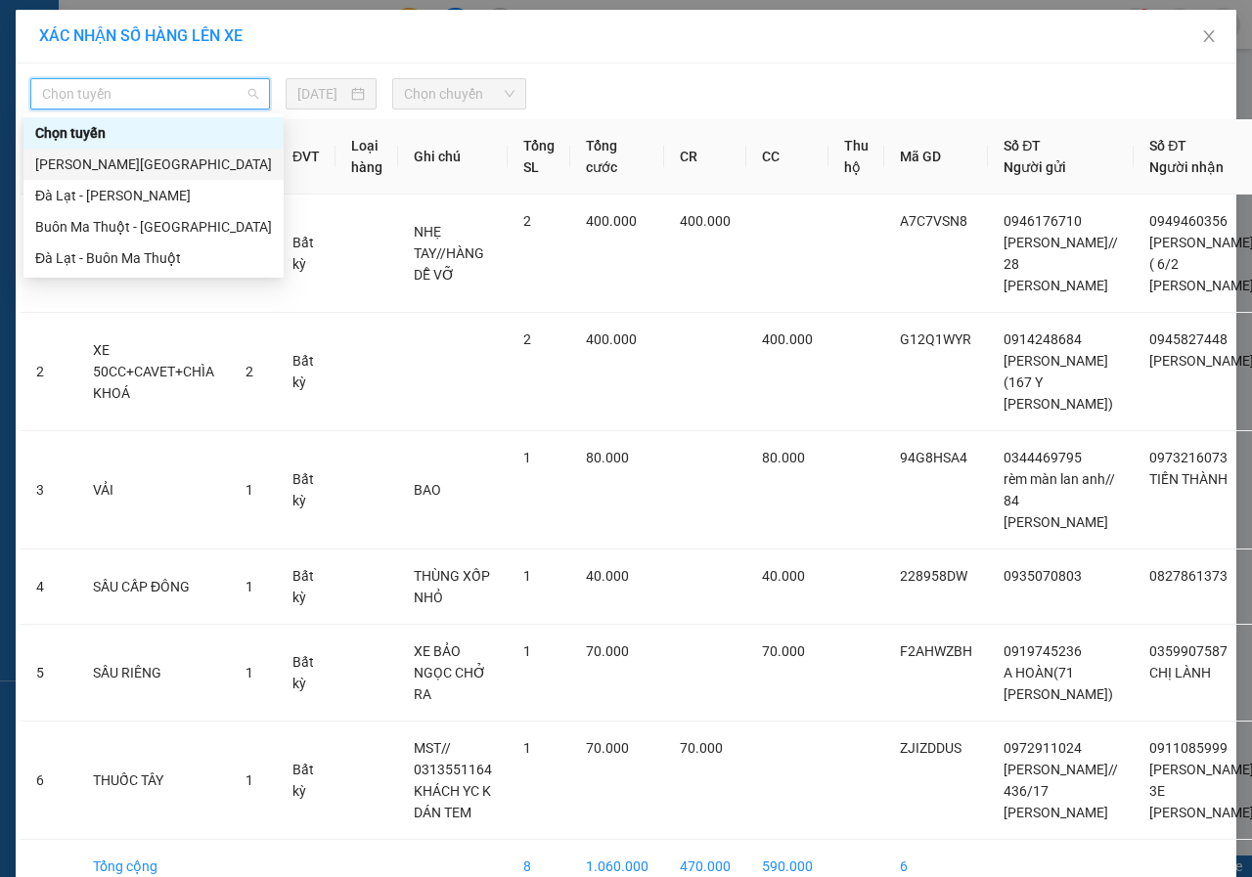
click at [71, 164] on div "Gia Lai - Đà Lạt" at bounding box center [153, 165] width 237 height 22
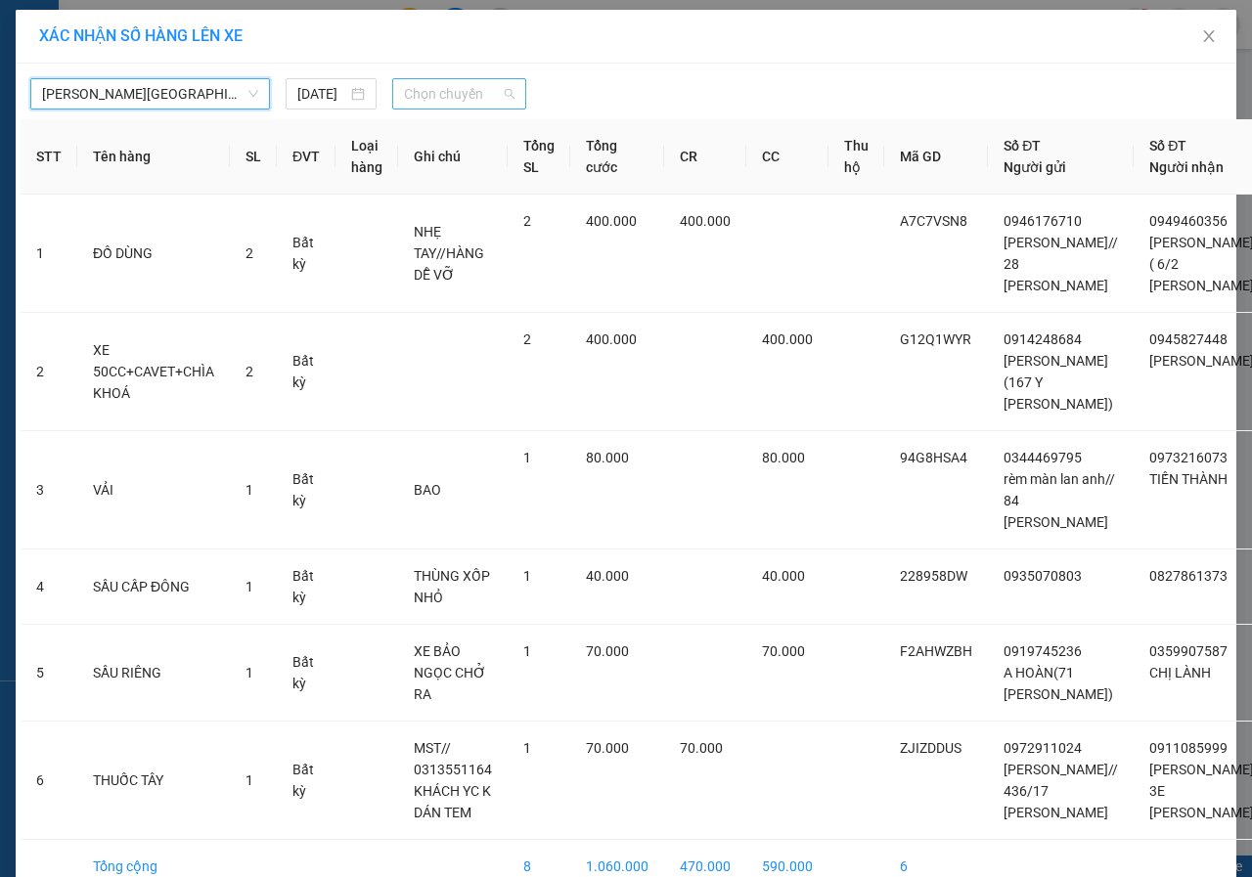
click at [442, 95] on span "Chọn chuyến" at bounding box center [459, 93] width 110 height 29
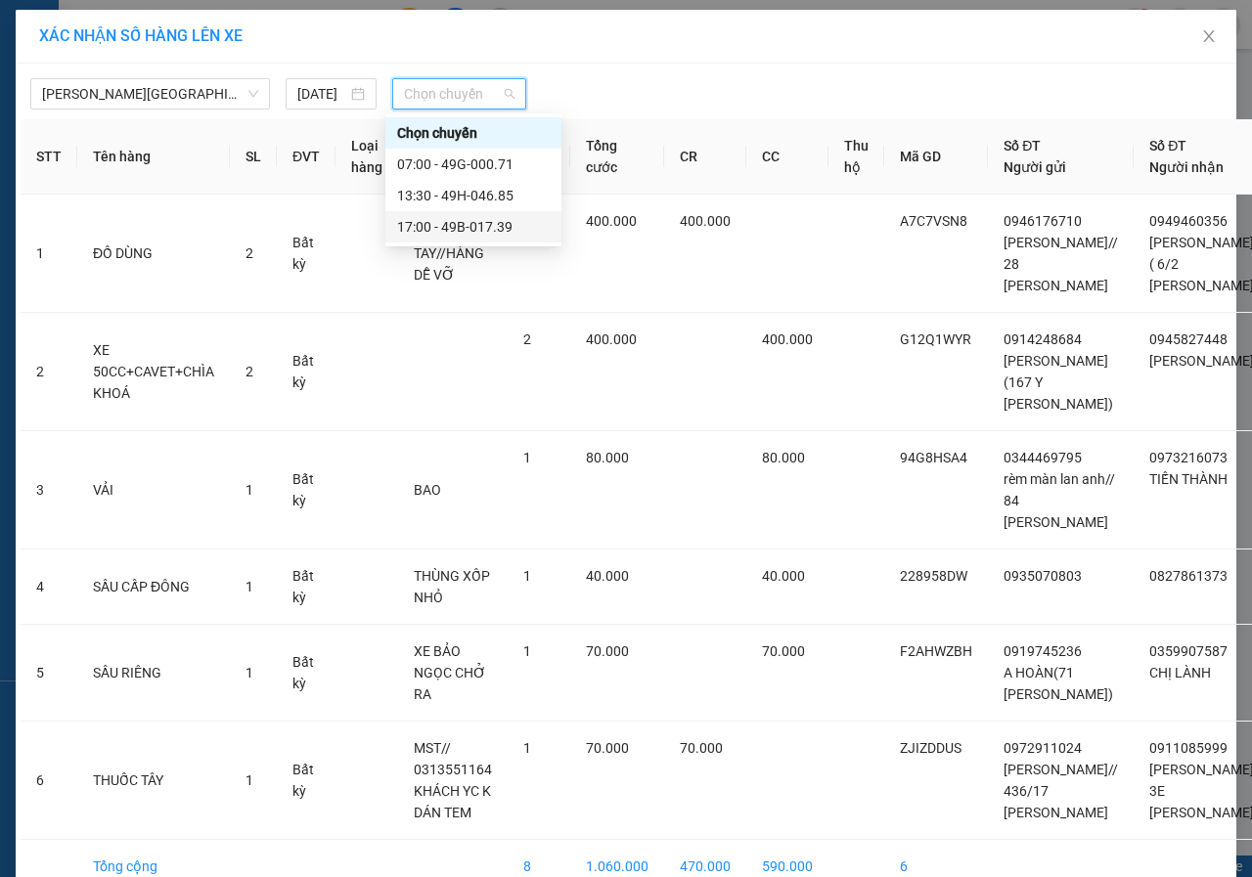
click at [466, 226] on div "17:00 - 49B-017.39" at bounding box center [473, 227] width 153 height 22
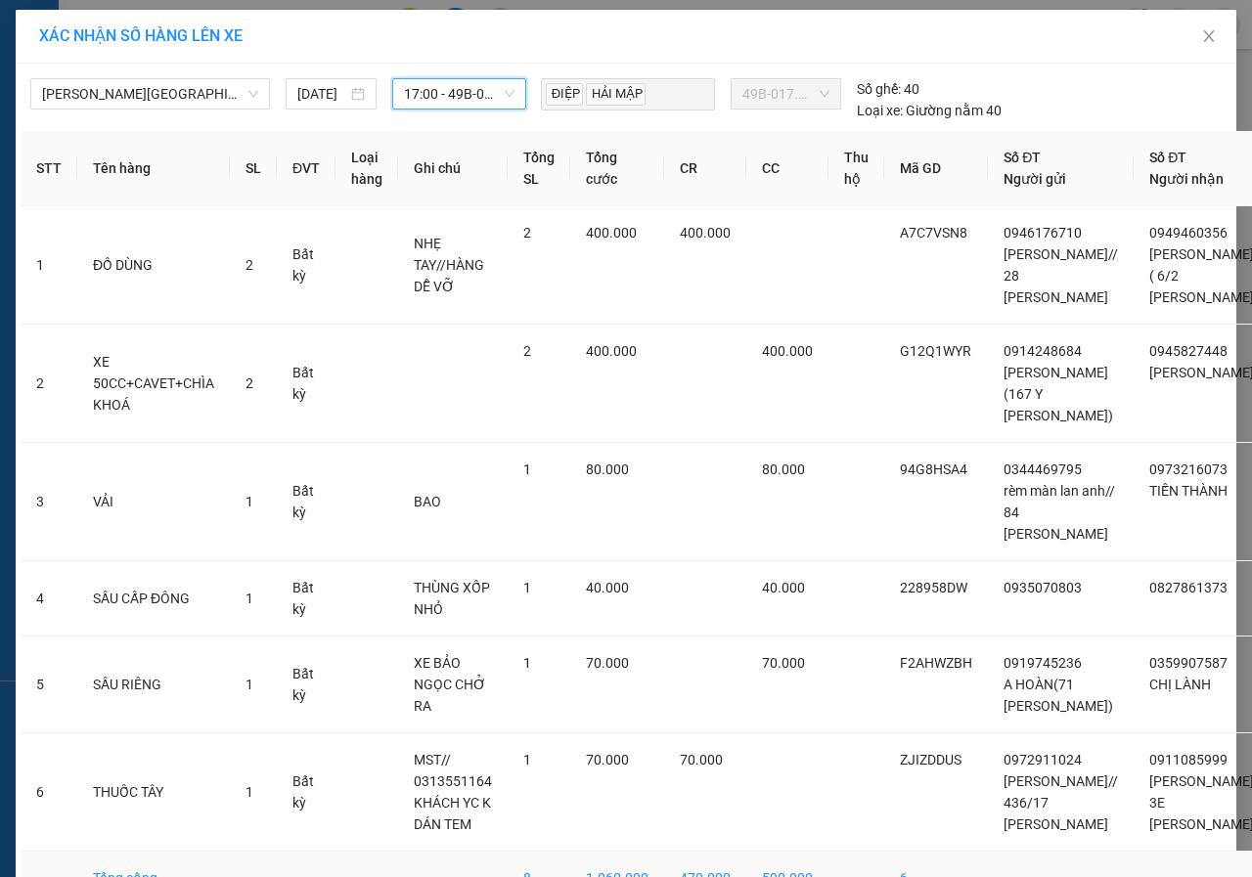
scroll to position [225, 0]
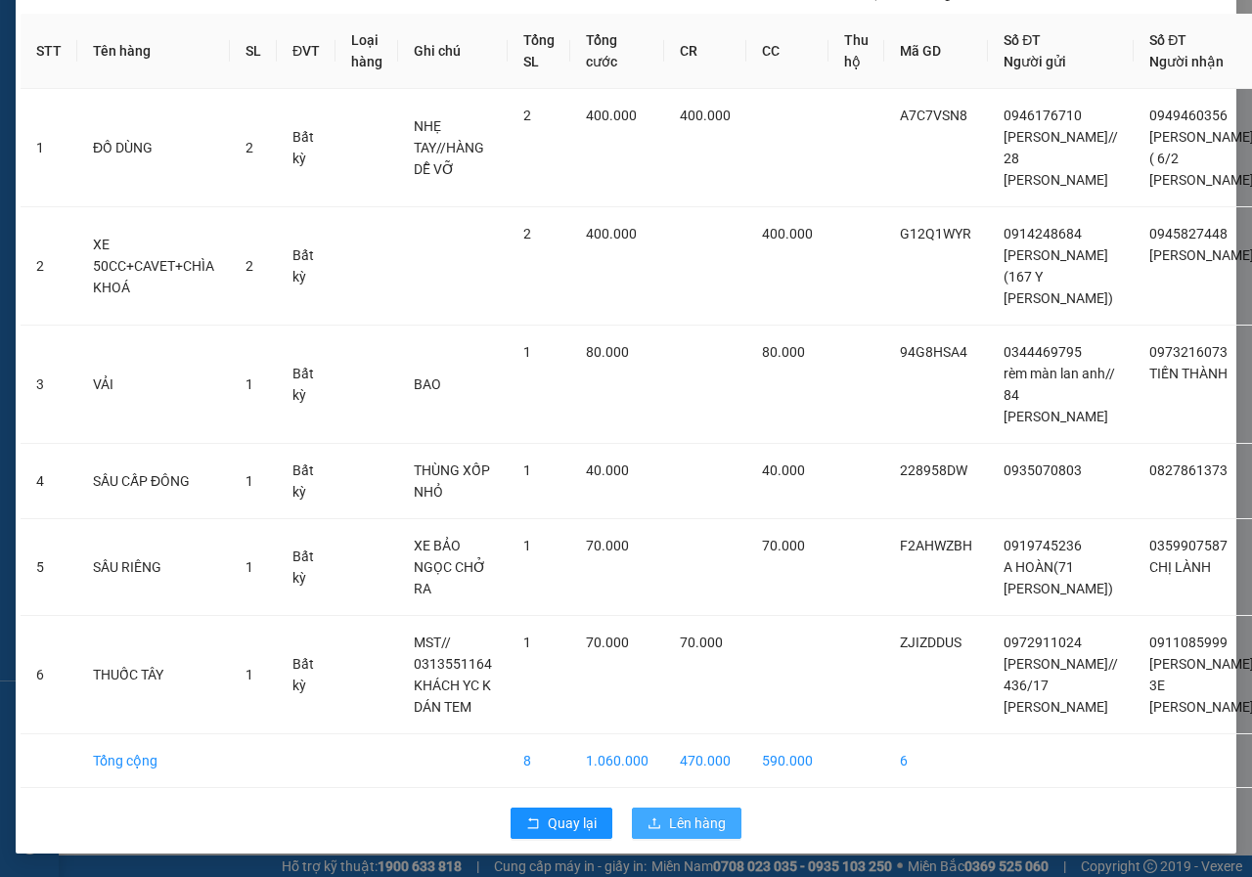
click at [698, 813] on span "Lên hàng" at bounding box center [697, 824] width 57 height 22
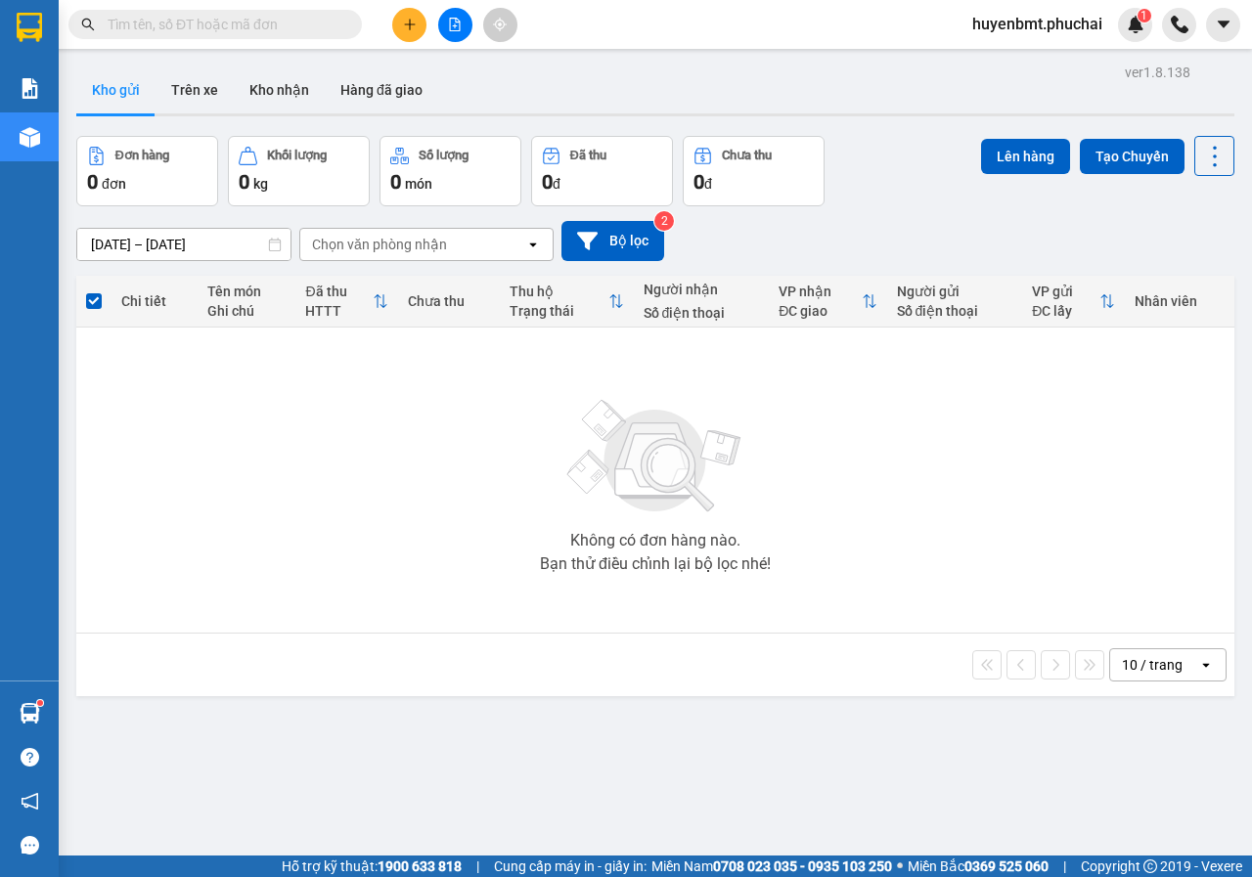
click at [442, 24] on button at bounding box center [455, 25] width 34 height 34
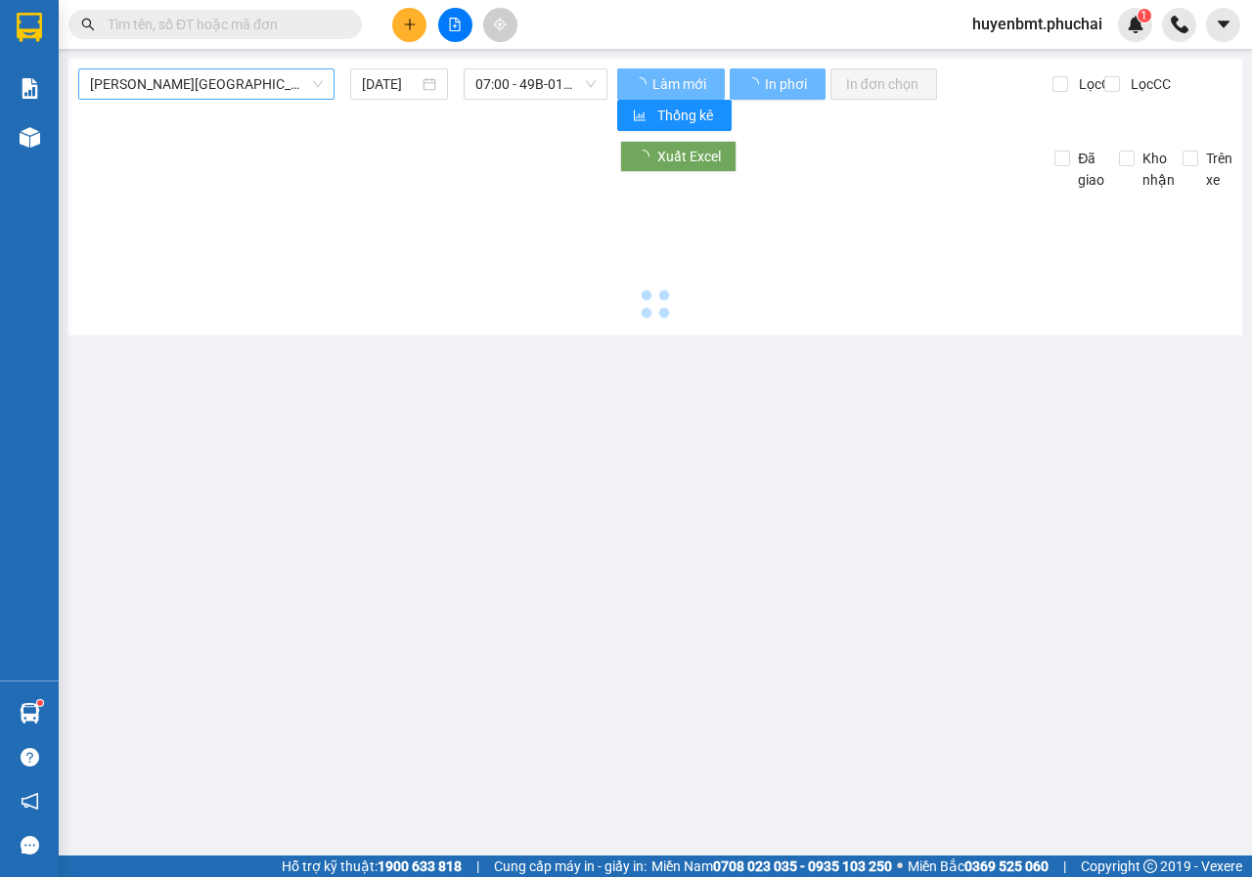
type input "13/08/2025"
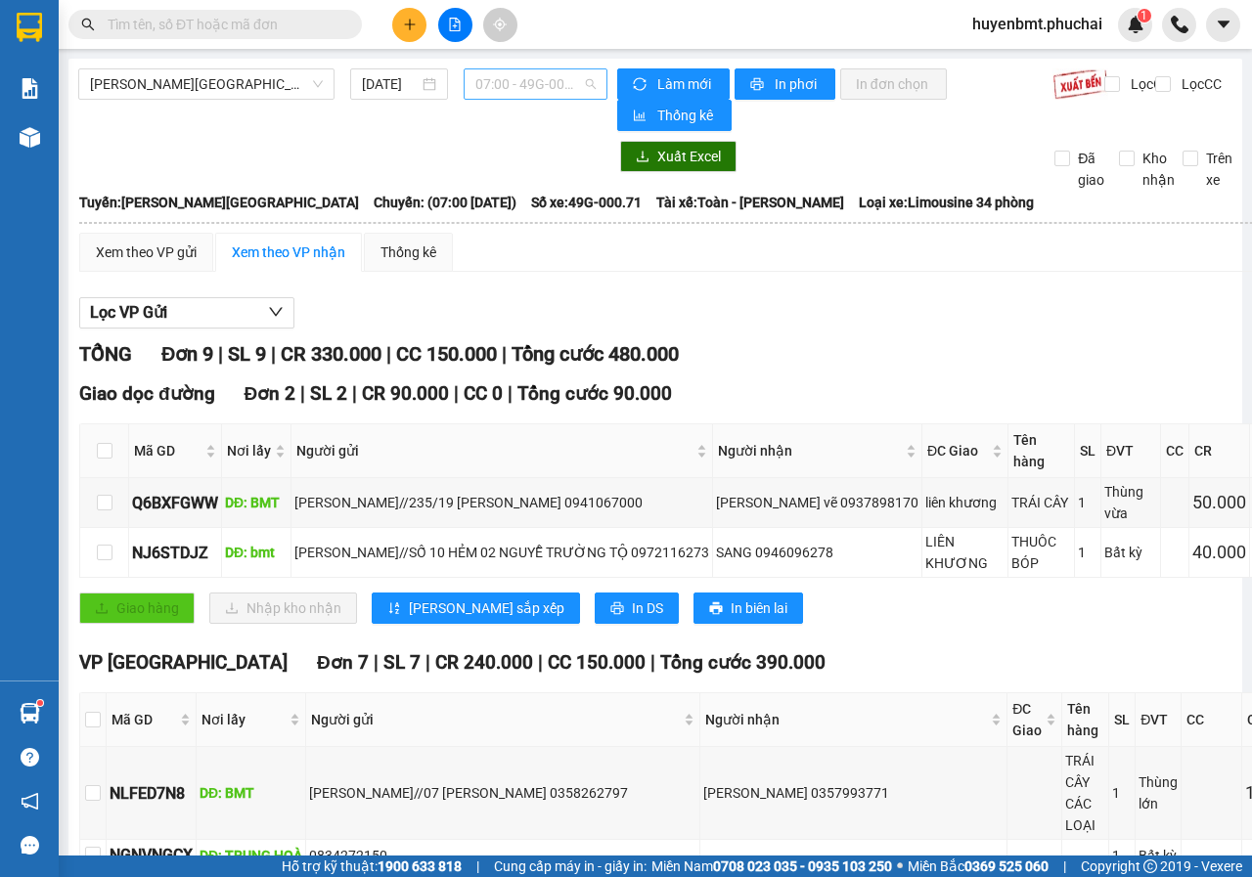
click at [516, 94] on span "07:00 - 49G-000.71" at bounding box center [534, 83] width 119 height 29
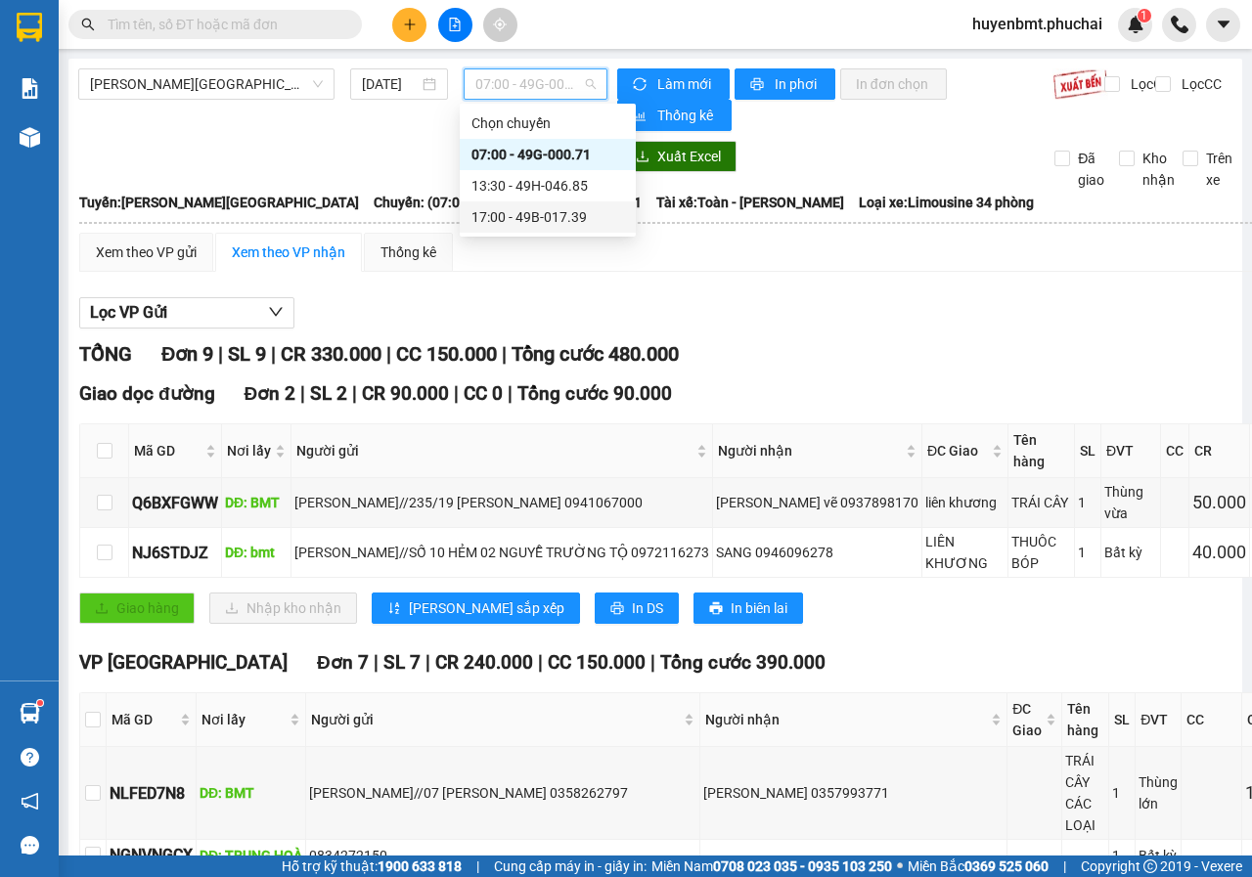
click at [540, 231] on div "17:00 - 49B-017.39" at bounding box center [548, 216] width 176 height 31
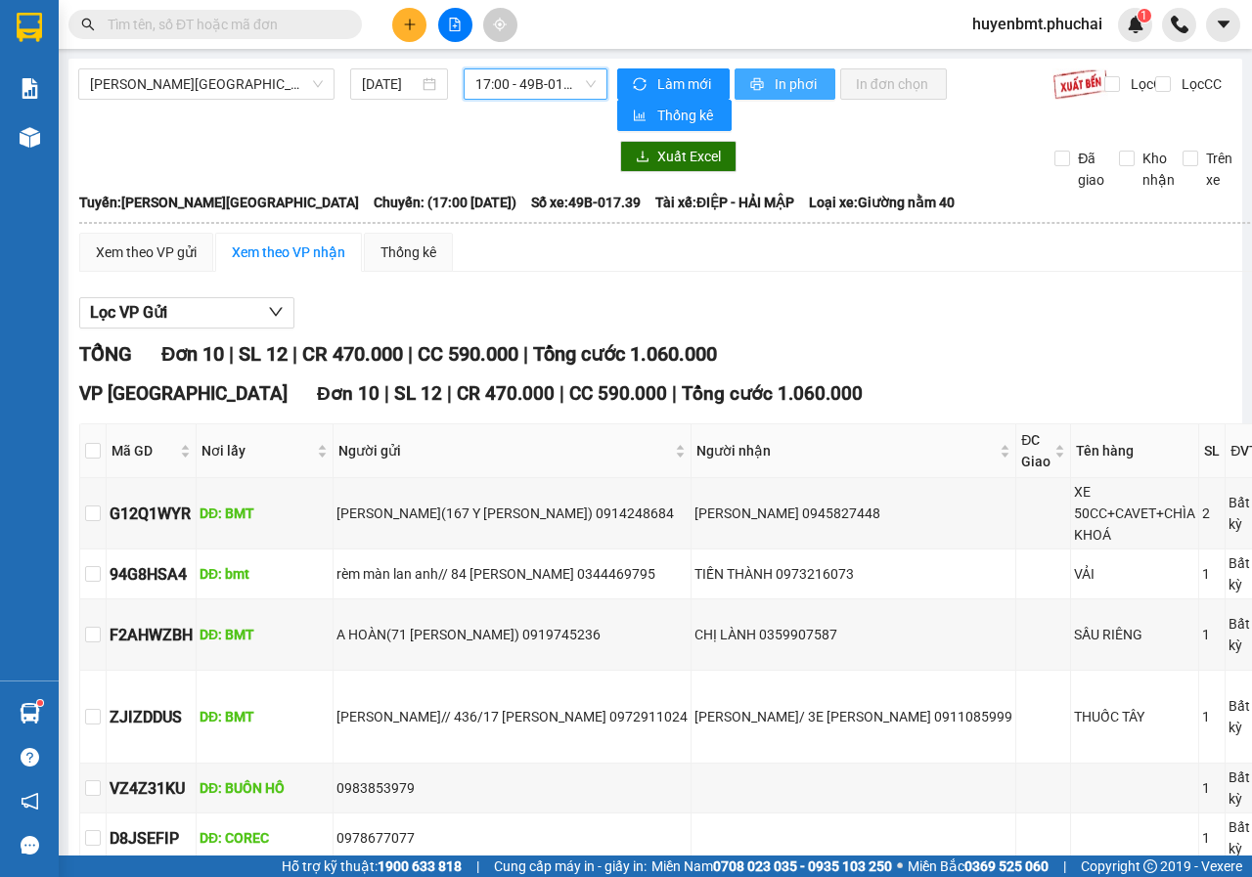
click at [776, 94] on span "In phơi" at bounding box center [797, 84] width 45 height 22
